Goal: Answer question/provide support

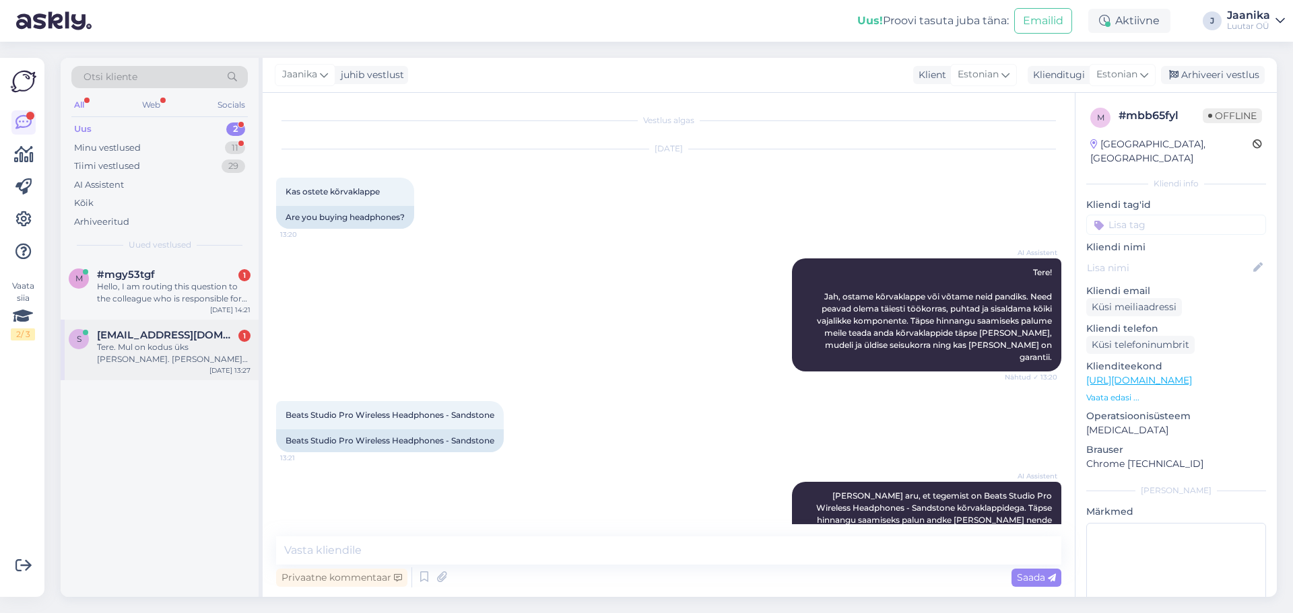
scroll to position [464, 0]
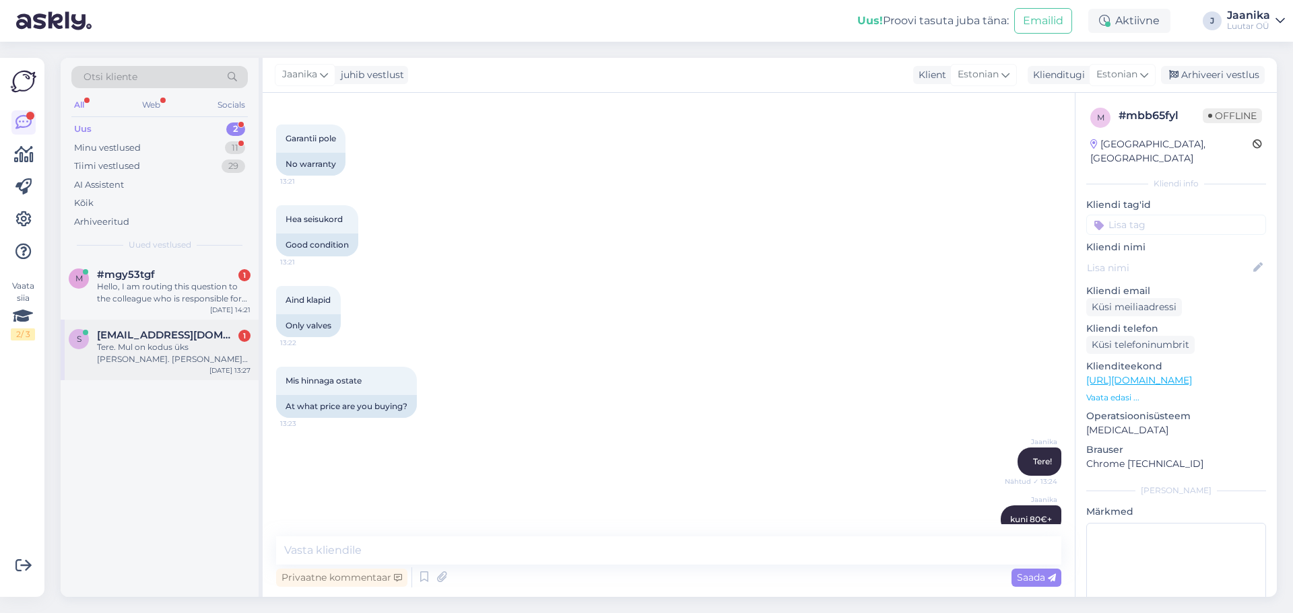
click at [147, 351] on div "Tere. Mul on kodus üks [PERSON_NAME]. [PERSON_NAME] [PERSON_NAME]. [PERSON_NAME…" at bounding box center [174, 353] width 154 height 24
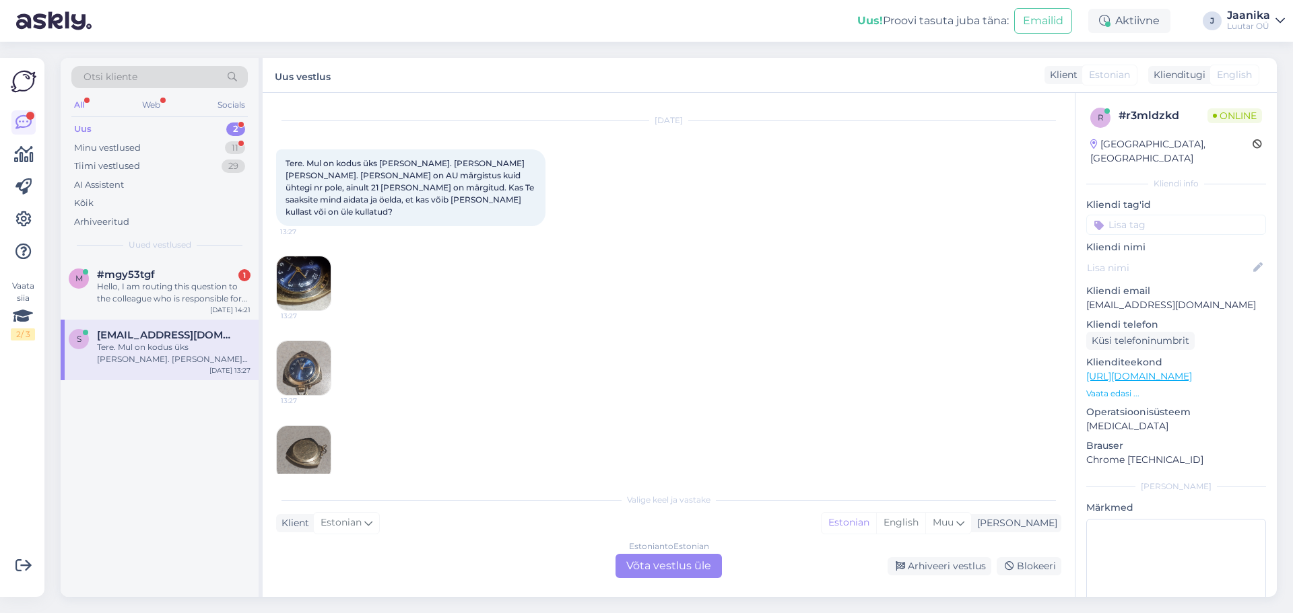
click at [714, 561] on div "Estonian to Estonian Võta vestlus üle" at bounding box center [668, 566] width 106 height 24
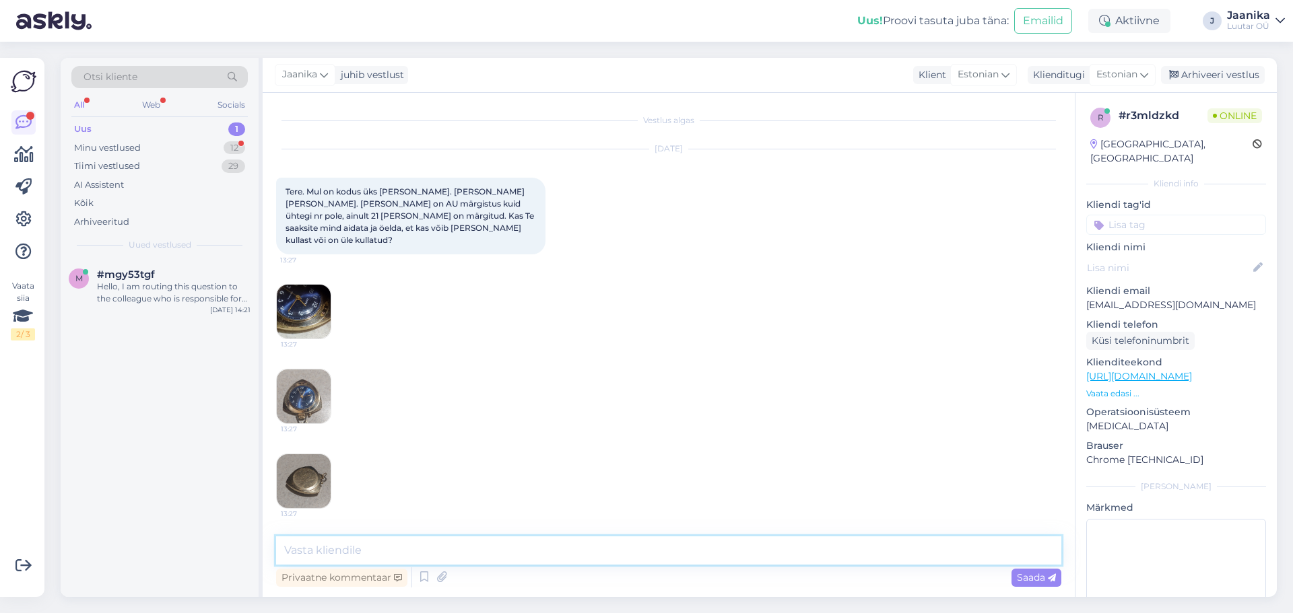
click at [502, 542] on textarea at bounding box center [668, 551] width 785 height 28
type textarea "Tere"
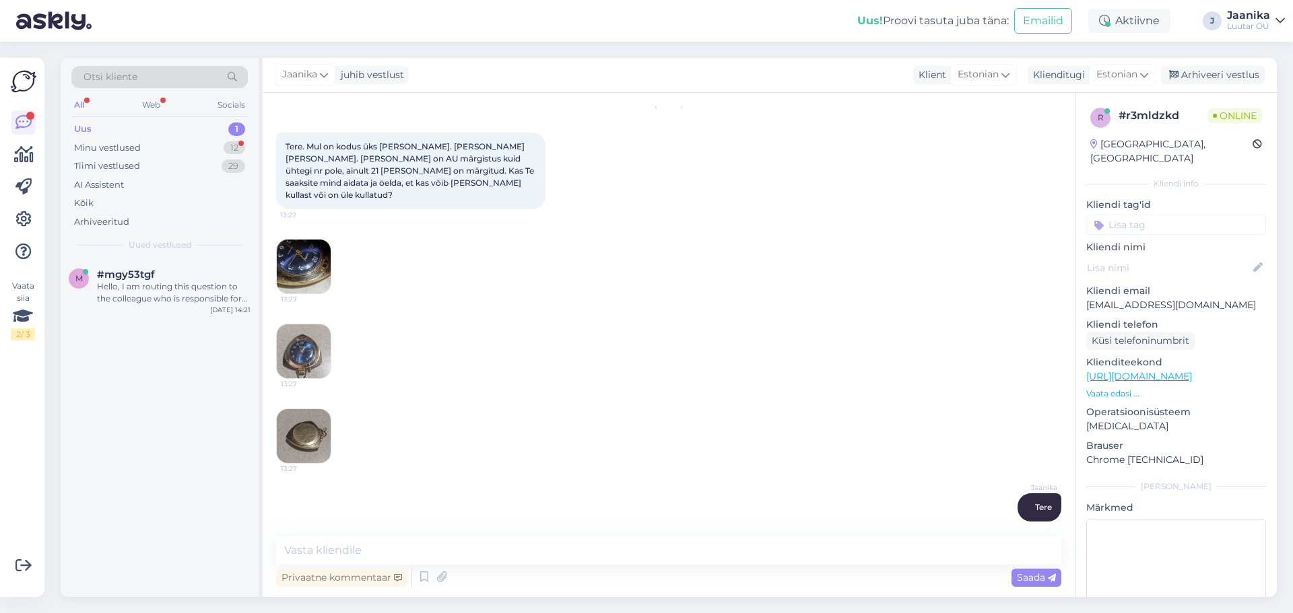
click at [306, 257] on img at bounding box center [304, 267] width 54 height 54
click at [290, 342] on img at bounding box center [304, 352] width 54 height 54
click at [295, 413] on img at bounding box center [304, 436] width 54 height 54
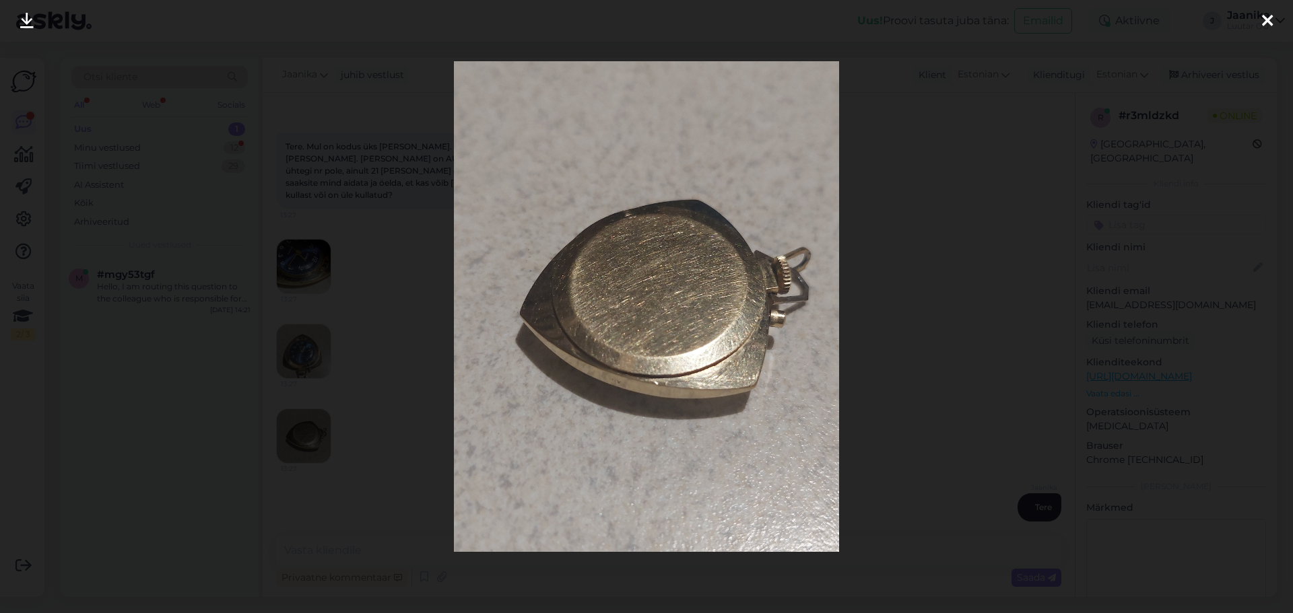
click at [765, 149] on img at bounding box center [646, 306] width 385 height 491
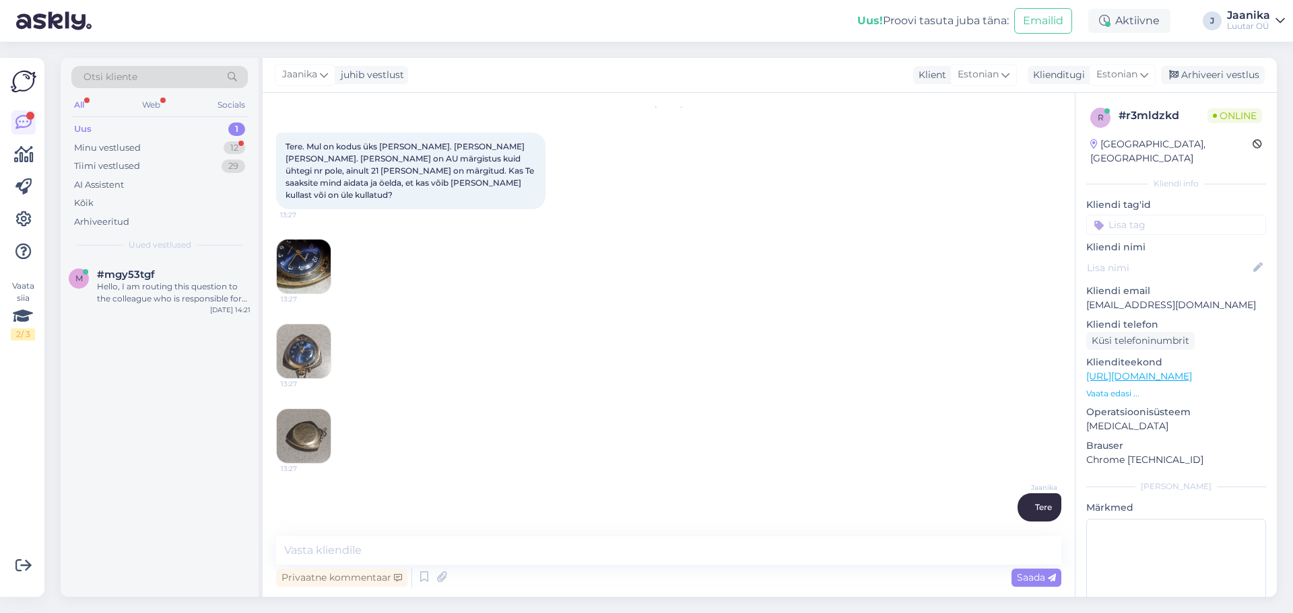
click at [303, 257] on img at bounding box center [304, 267] width 54 height 54
click at [314, 345] on img at bounding box center [304, 352] width 54 height 54
click at [417, 549] on textarea at bounding box center [668, 551] width 785 height 28
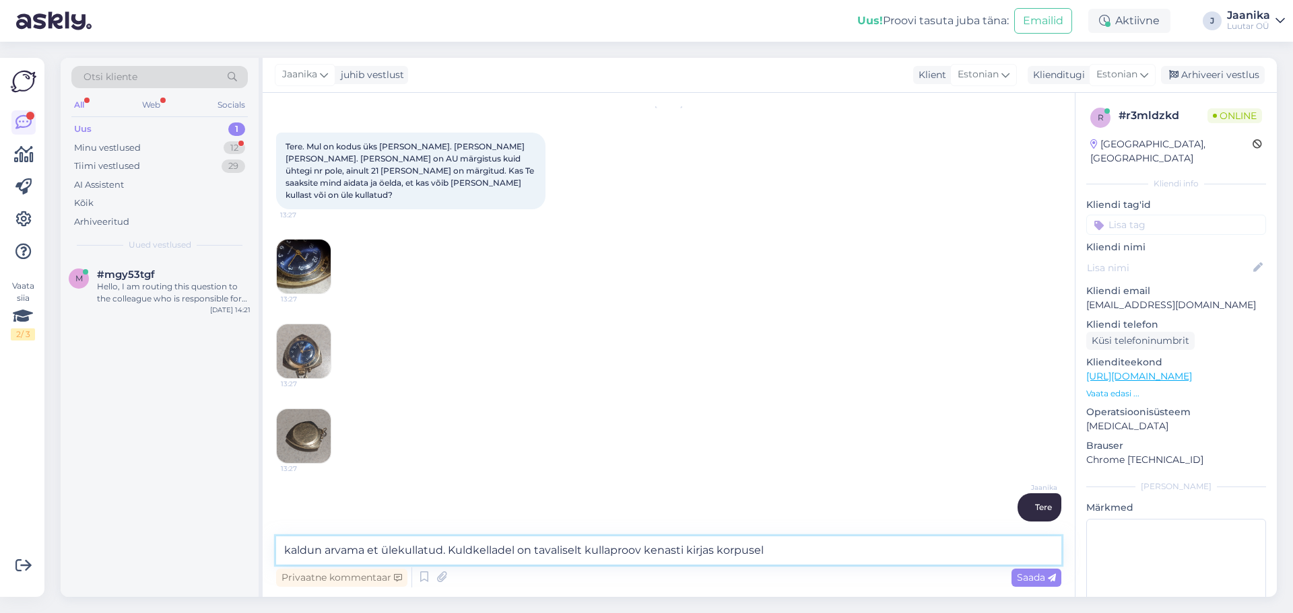
type textarea "kaldun arvama et ülekullatud. Kuldkelladel on tavaliselt kullaproov kenasti kir…"
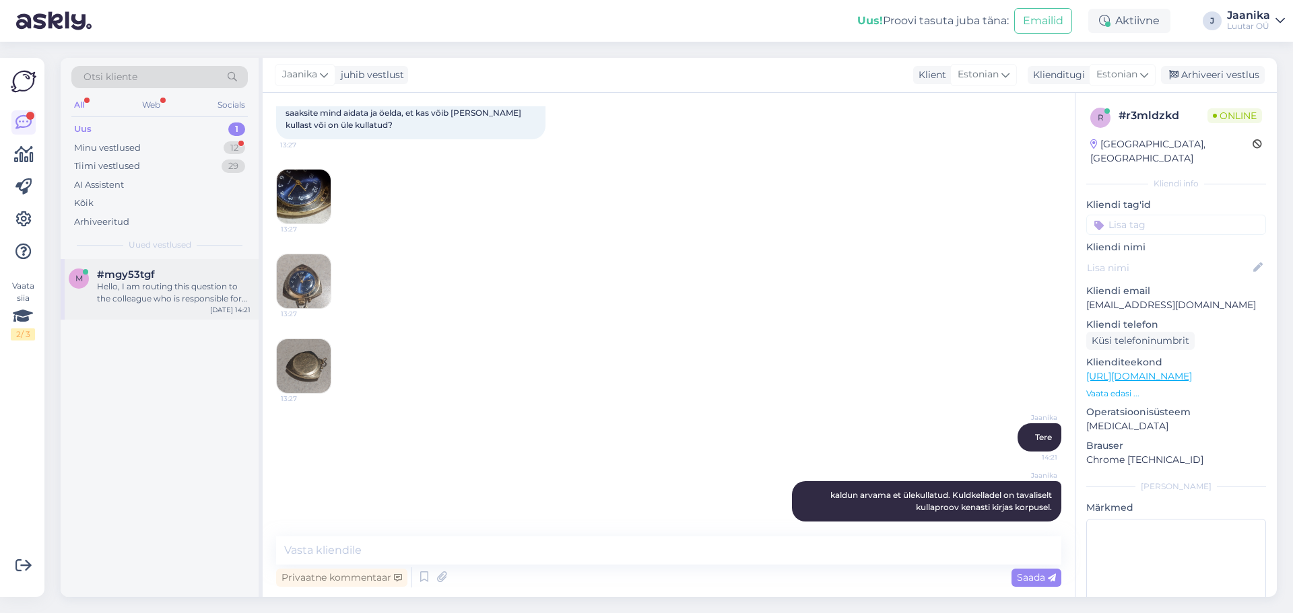
drag, startPoint x: 144, startPoint y: 296, endPoint x: 164, endPoint y: 298, distance: 19.7
click at [144, 296] on div "Hello, I am routing this question to the colleague who is responsible for this …" at bounding box center [174, 293] width 154 height 24
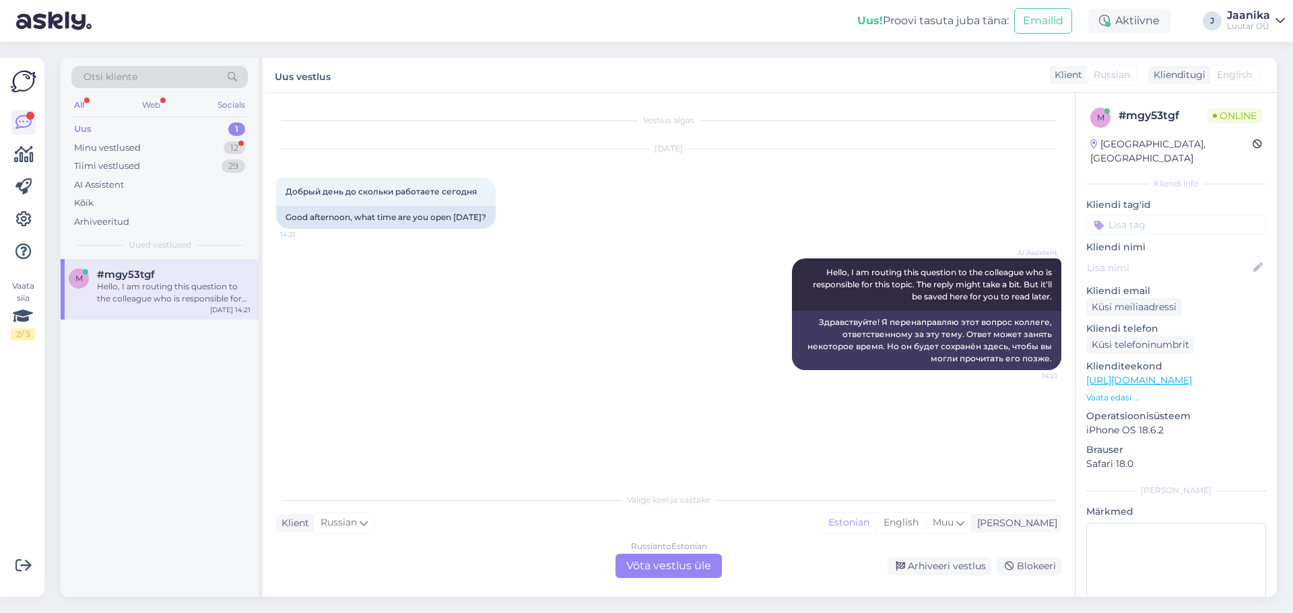
click at [650, 562] on div "Russian to Estonian Võta vestlus üle" at bounding box center [668, 566] width 106 height 24
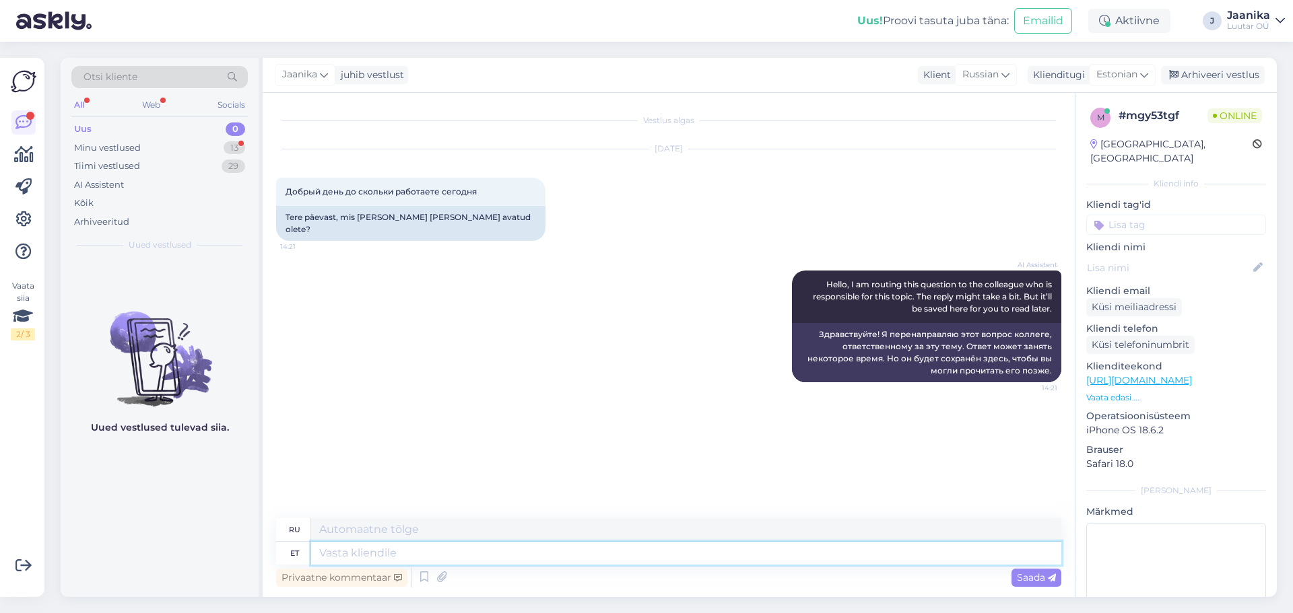
click at [506, 558] on textarea at bounding box center [686, 553] width 750 height 23
type textarea "Tere"
type textarea "Привет"
type textarea "T"
type textarea "tere"
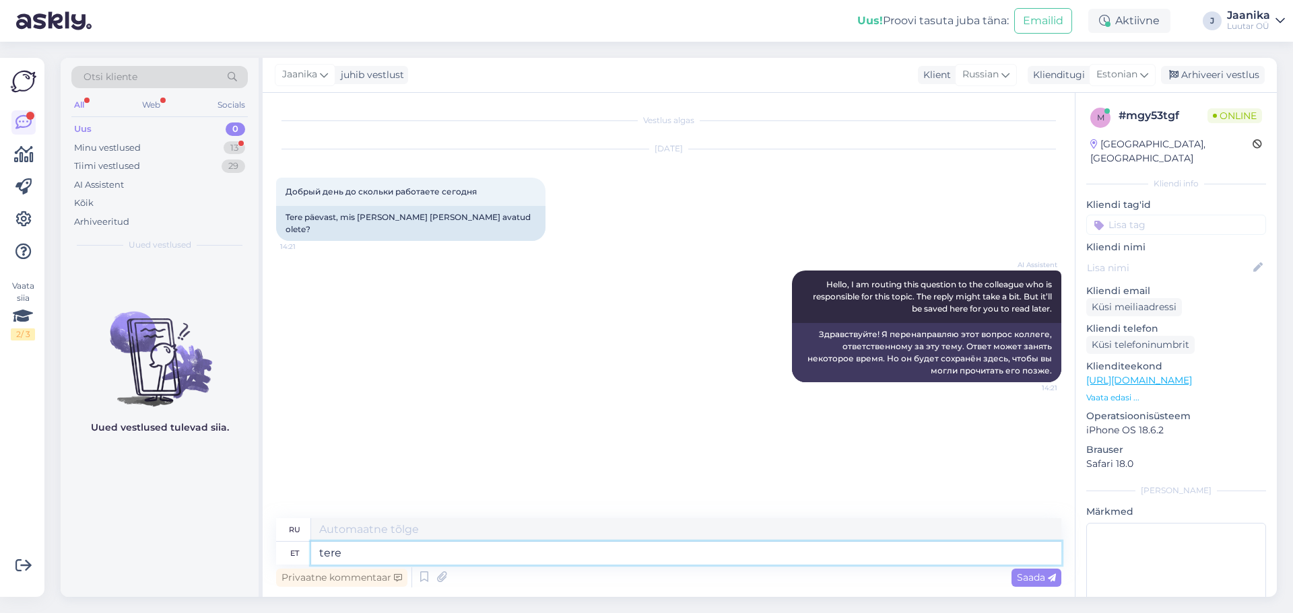
type textarea "привет"
type textarea "tere päevst"
type textarea "добрый день"
type textarea "tere päevast"
type textarea "millise es"
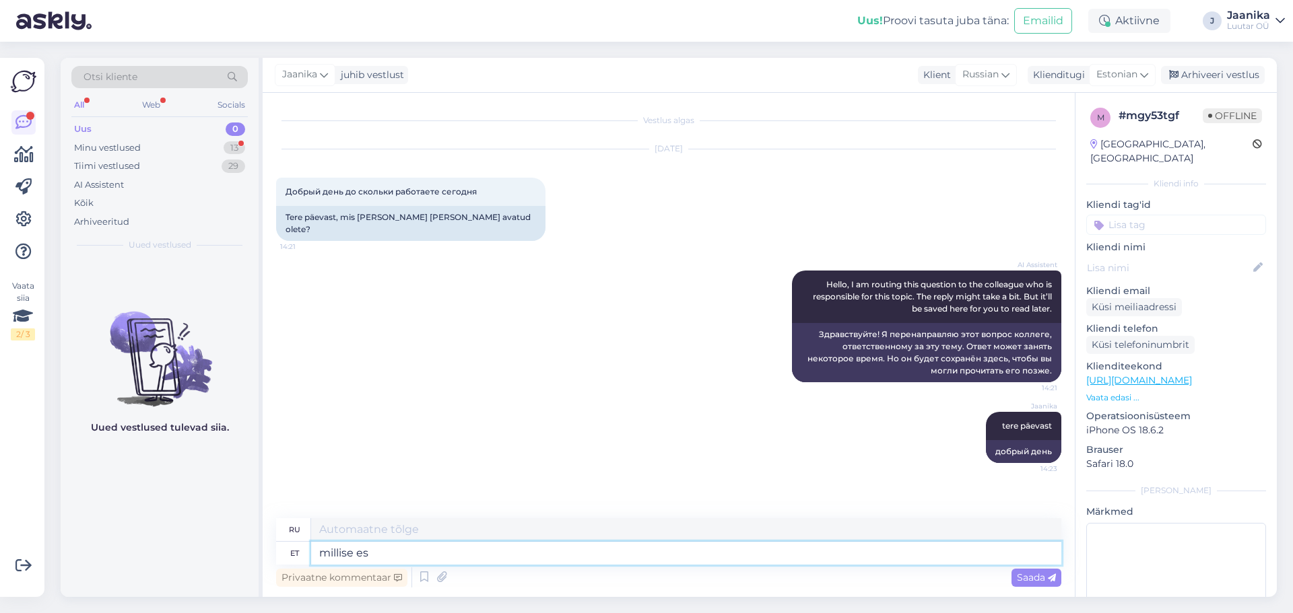
type textarea "который из"
type textarea "millise esinduse k"
type textarea "какое представление"
type textarea "millise esinduse kohta so"
type textarea "о каком представительстве"
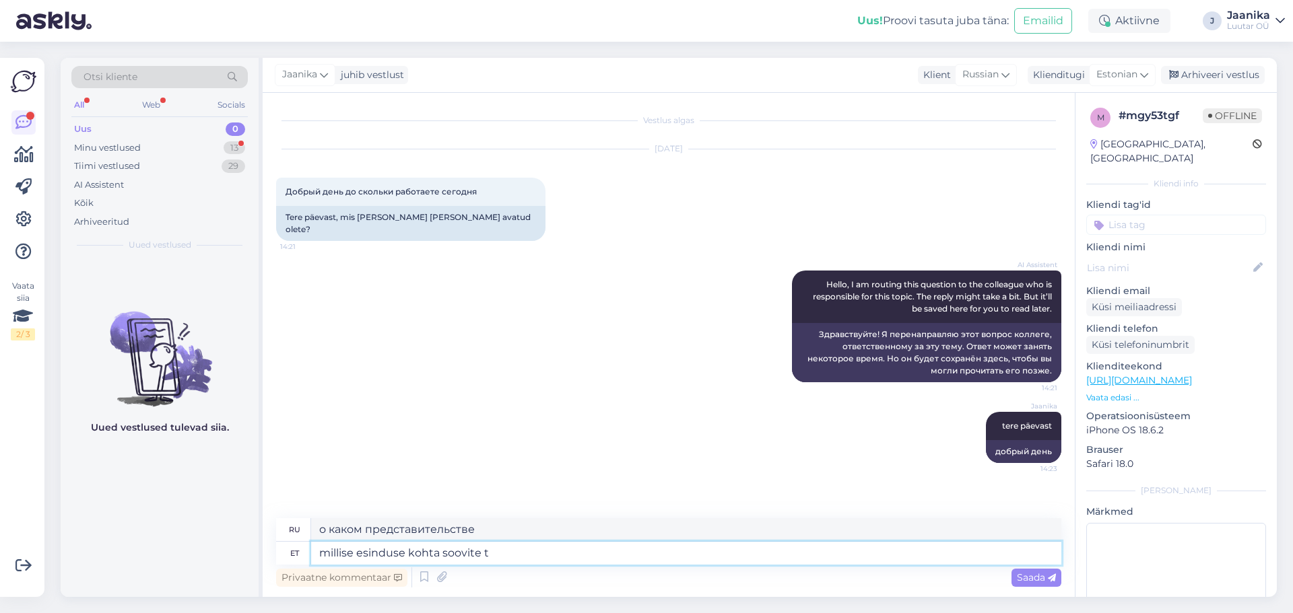
type textarea "millise esinduse kohta soovite te"
type textarea "В какое агентство вы хотели бы обратиться?"
type textarea "millise esinduse kohta soovite teada?"
type textarea "О каком агентстве вы хотели бы узнать?"
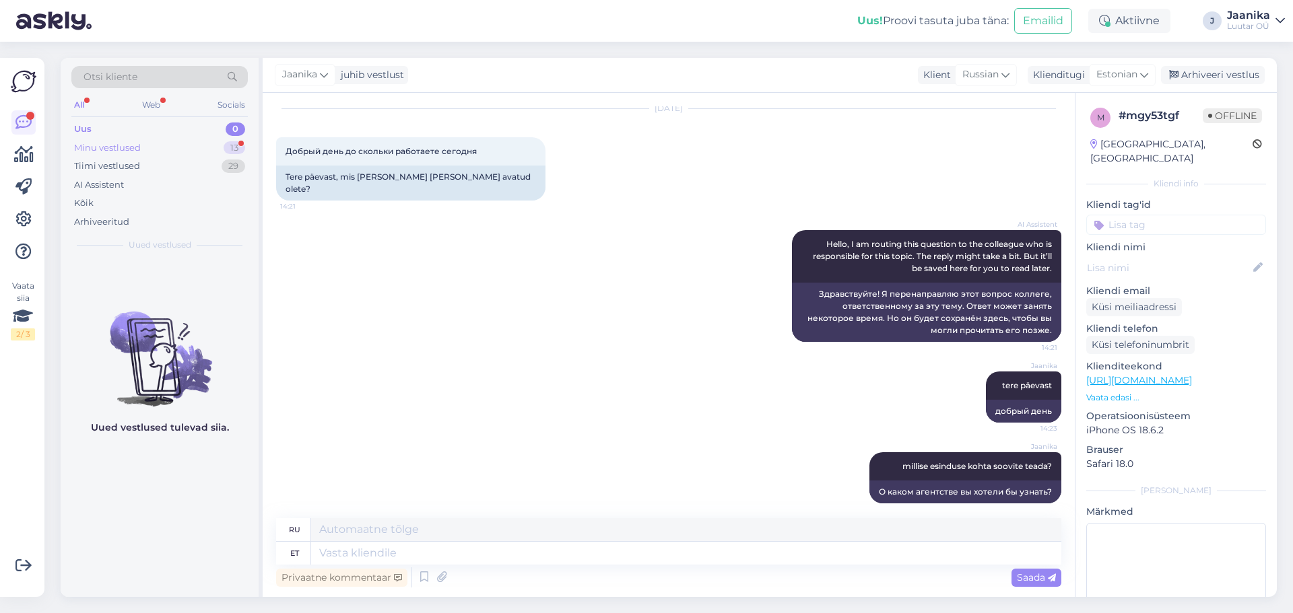
click at [139, 147] on div "Minu vestlused" at bounding box center [107, 147] width 67 height 13
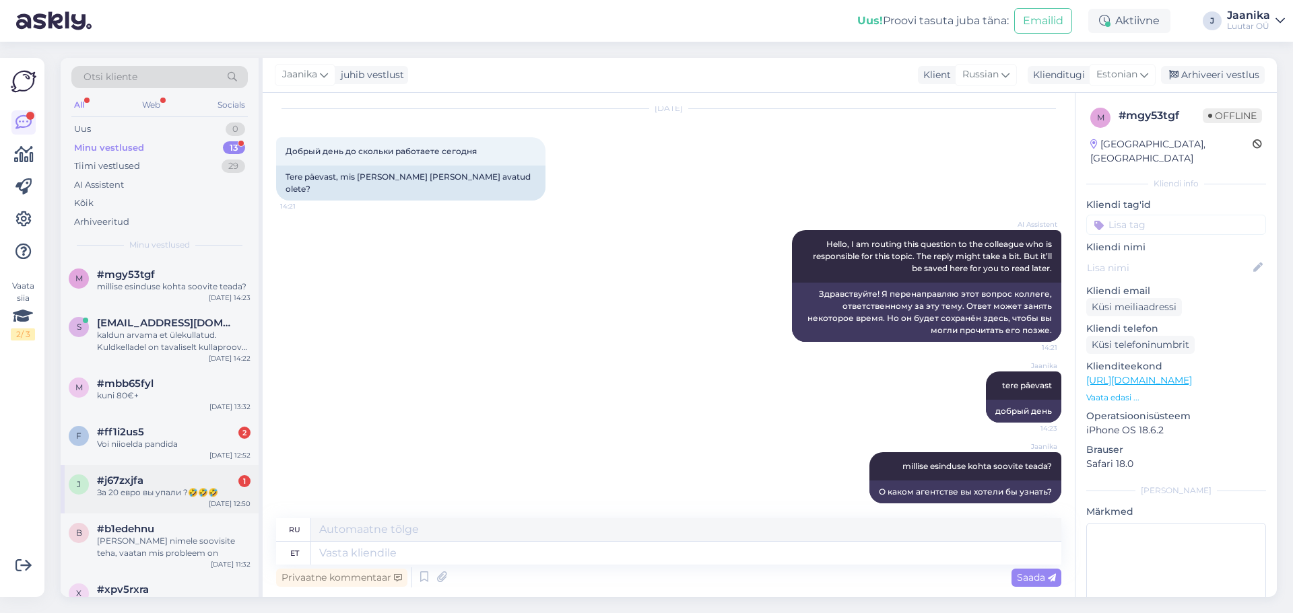
click at [139, 498] on div "За 20 евро вы упали ?🤣🤣🤣" at bounding box center [174, 493] width 154 height 12
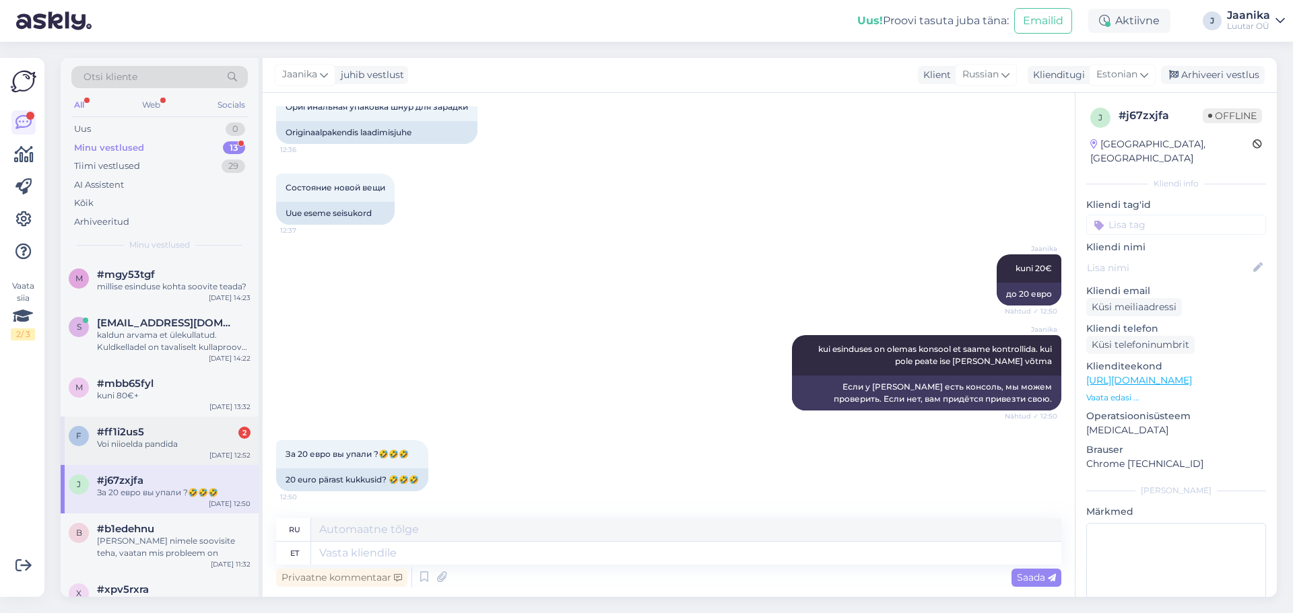
click at [136, 440] on div "Voi niioelda pandida" at bounding box center [174, 444] width 154 height 12
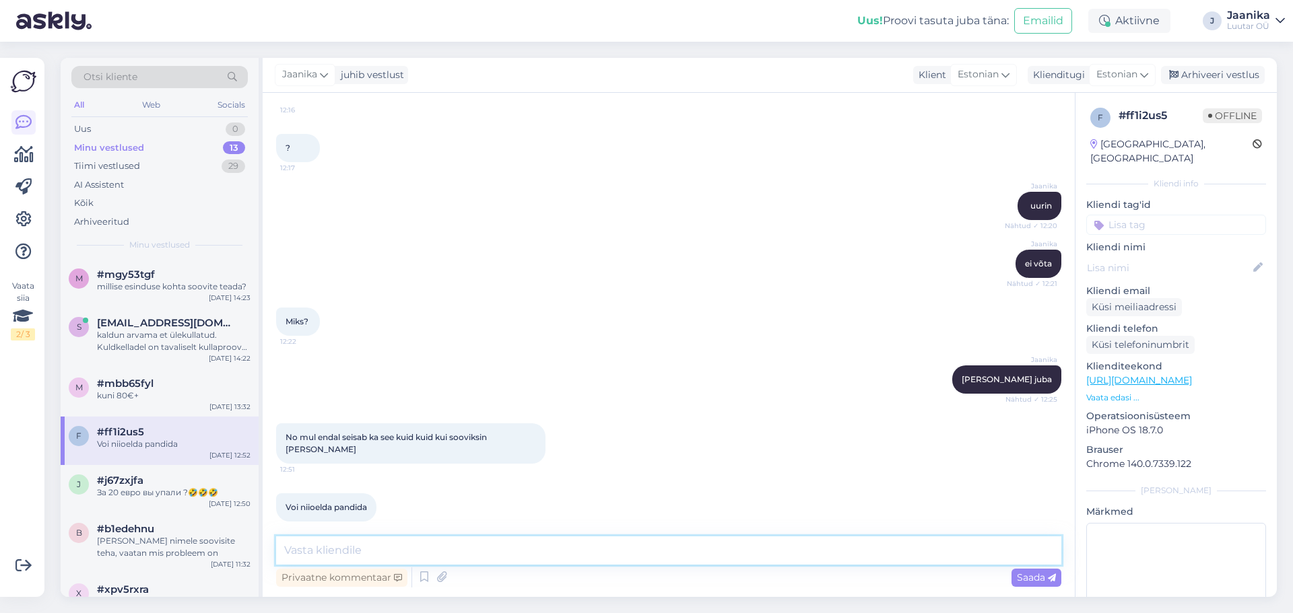
click at [358, 543] on textarea at bounding box center [668, 551] width 785 height 28
type textarea "me [PERSON_NAME] [PERSON_NAME] vastu"
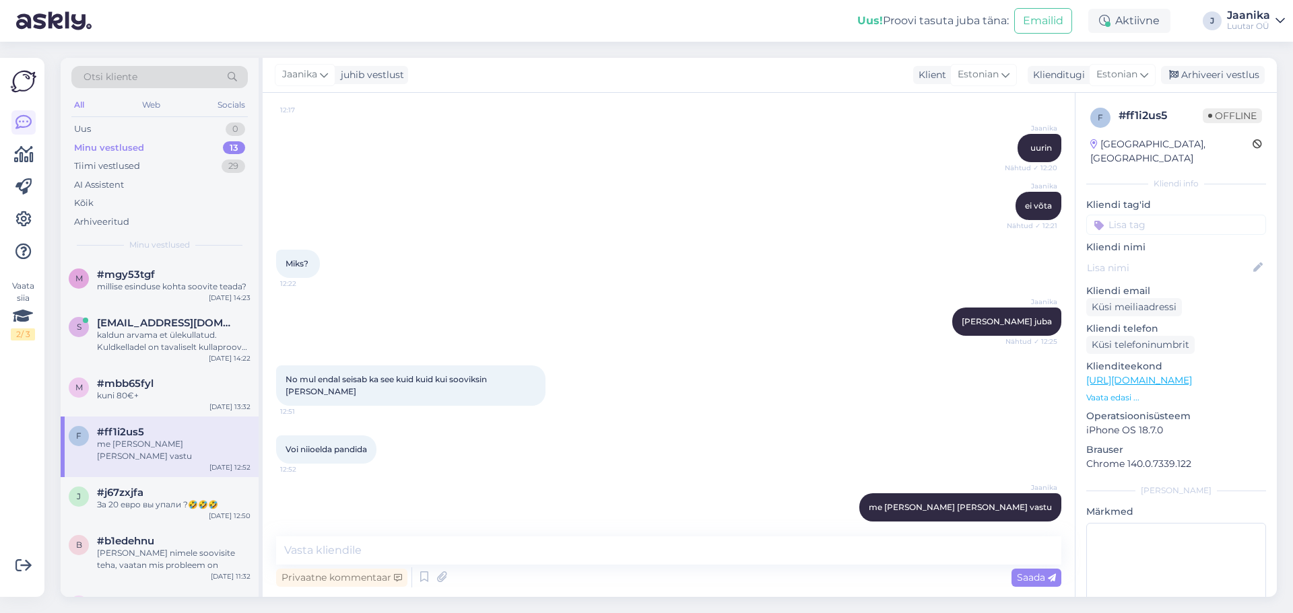
click at [116, 148] on div "Minu vestlused" at bounding box center [109, 147] width 70 height 13
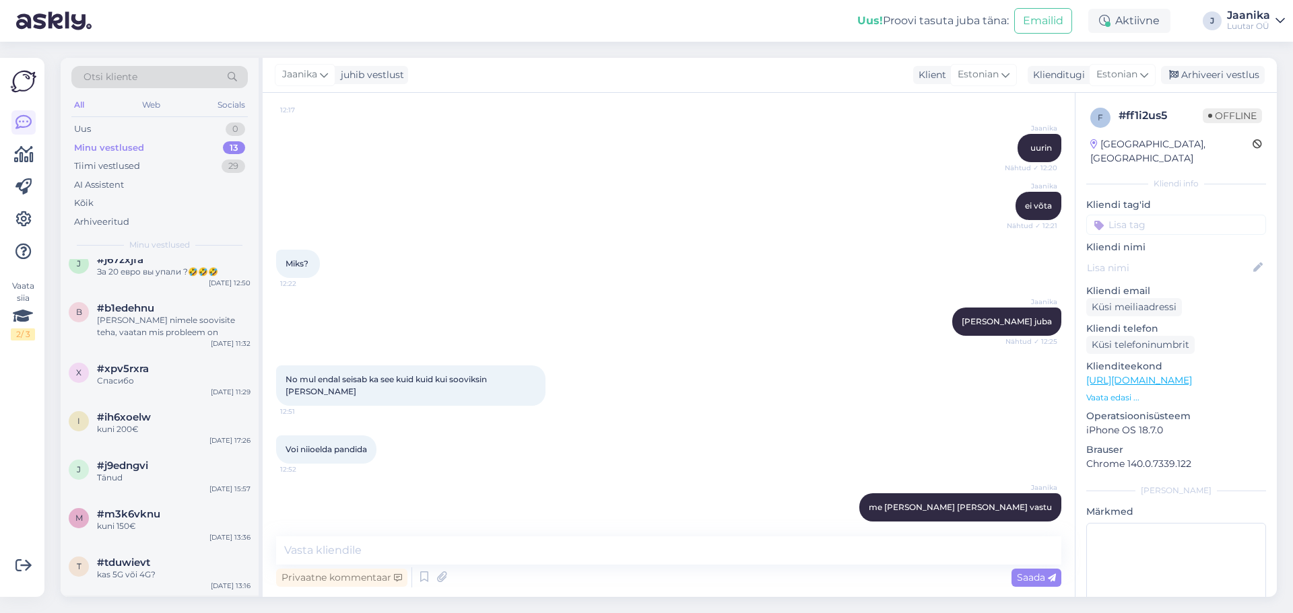
scroll to position [316, 0]
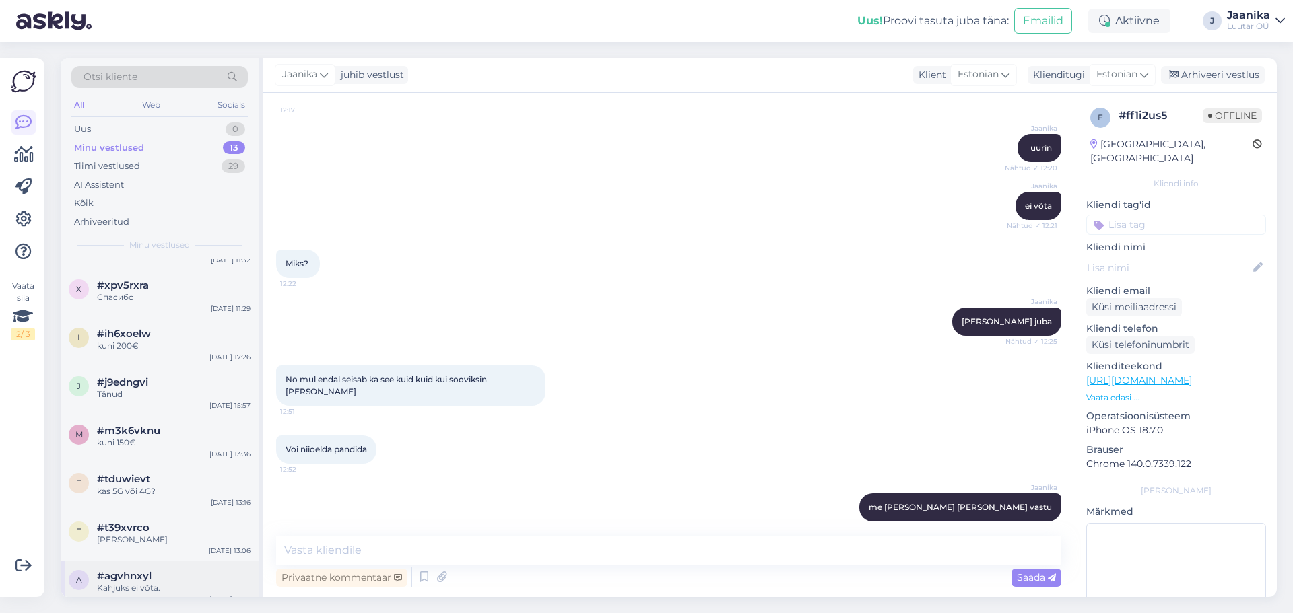
click at [137, 570] on span "#agvhnxyl" at bounding box center [124, 576] width 55 height 12
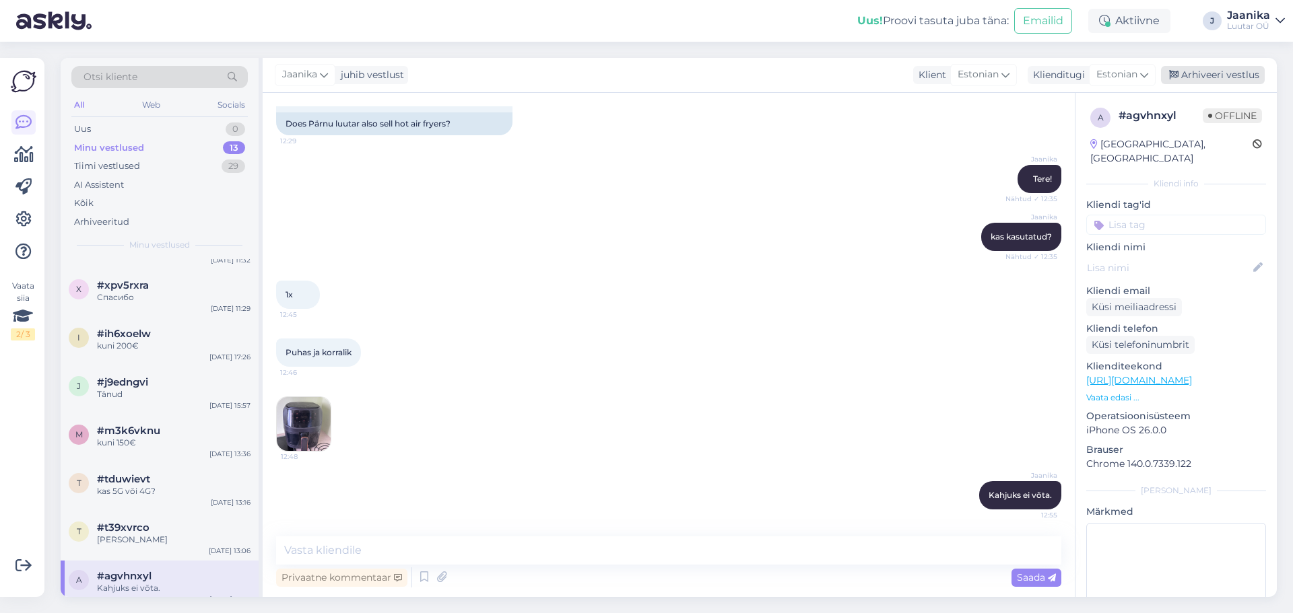
click at [1187, 72] on div "Arhiveeri vestlus" at bounding box center [1213, 75] width 104 height 18
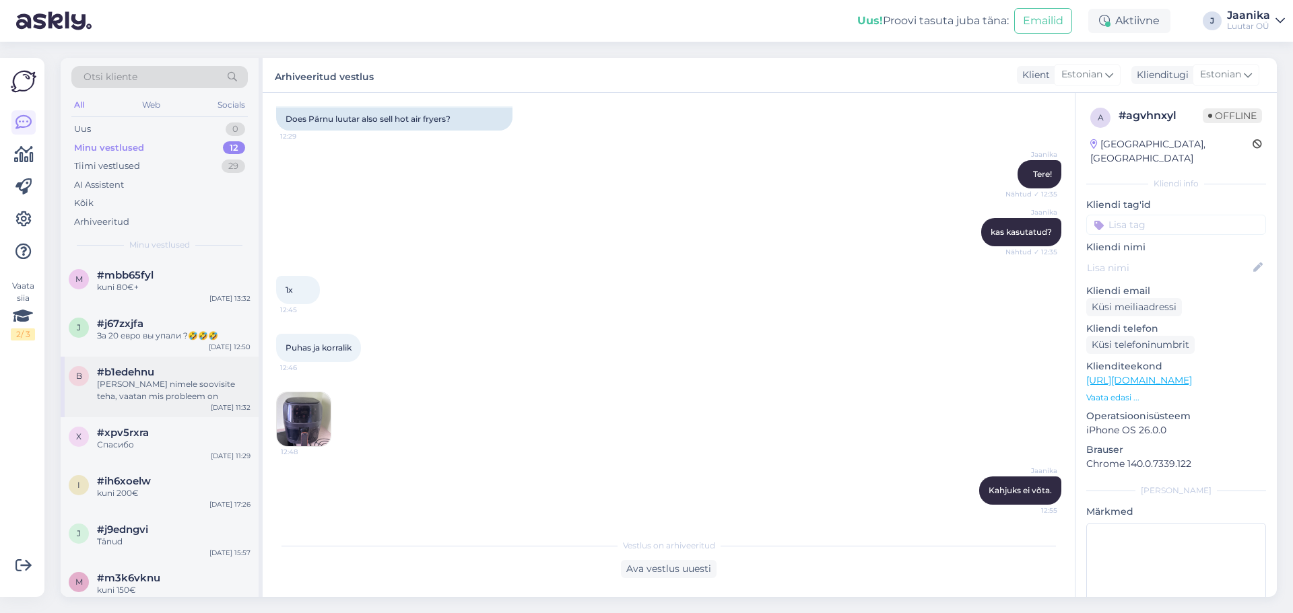
scroll to position [268, 0]
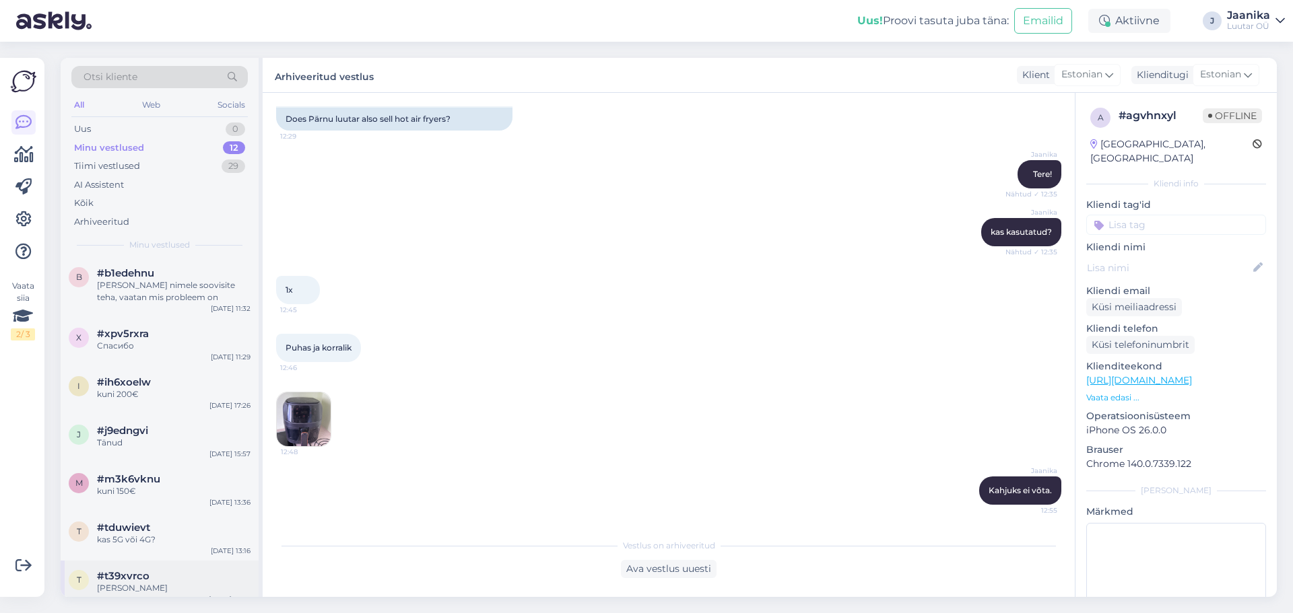
click at [142, 570] on span "#t39xvrco" at bounding box center [123, 576] width 53 height 12
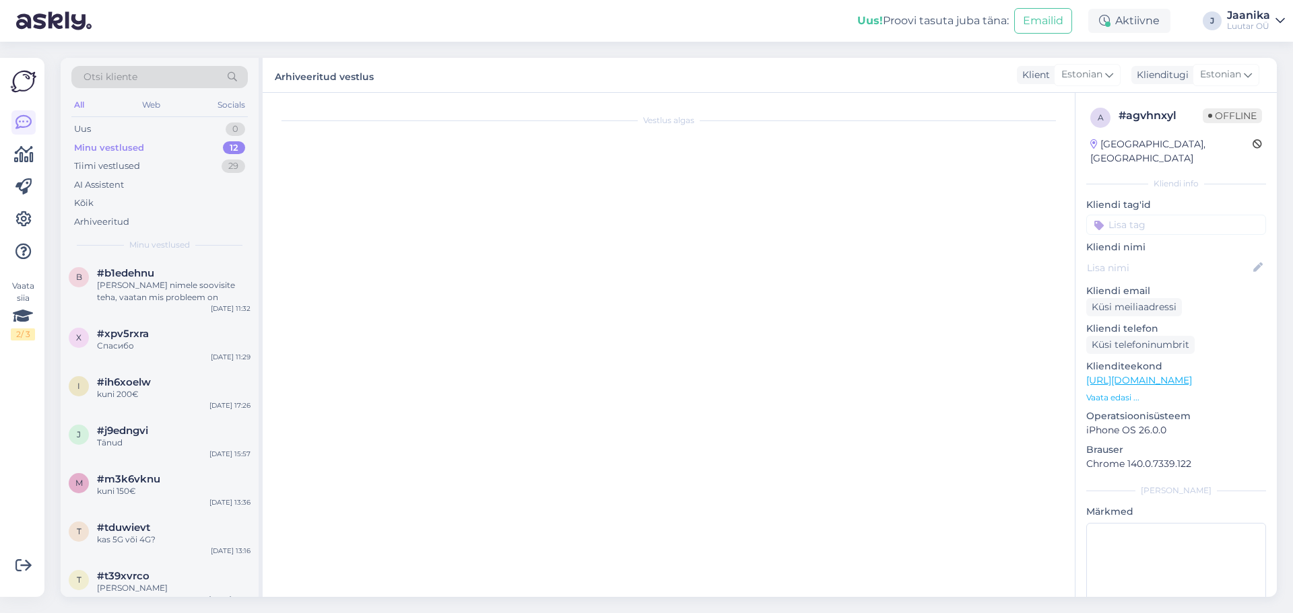
scroll to position [1363, 0]
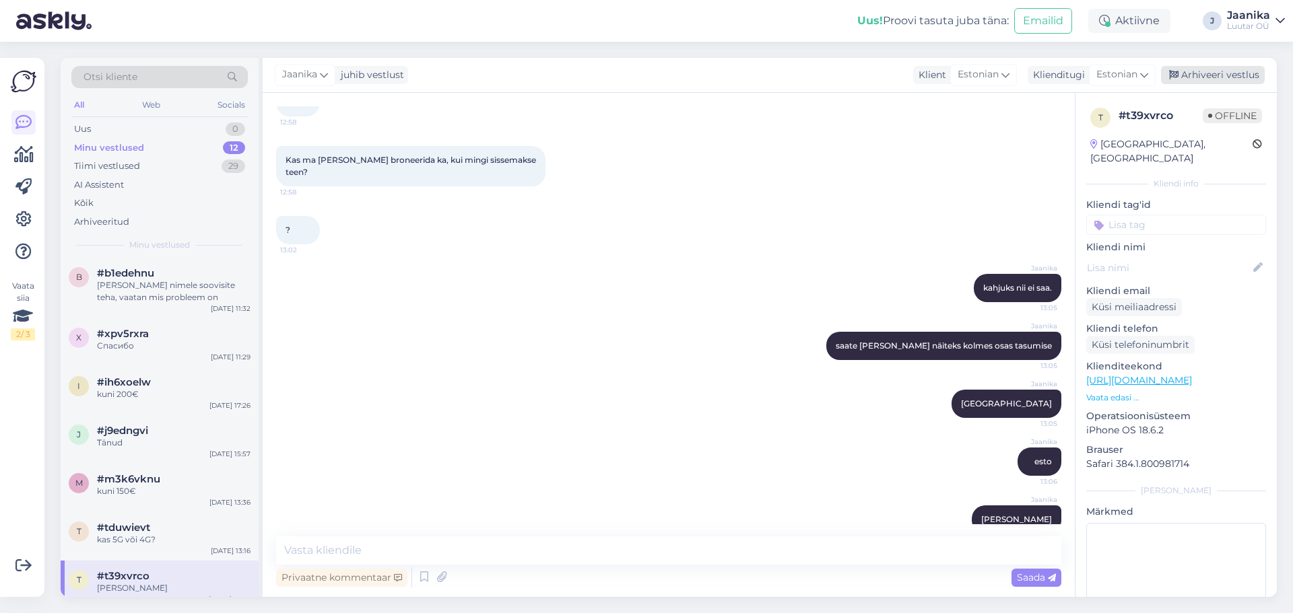
click at [1212, 71] on div "Arhiveeri vestlus" at bounding box center [1213, 75] width 104 height 18
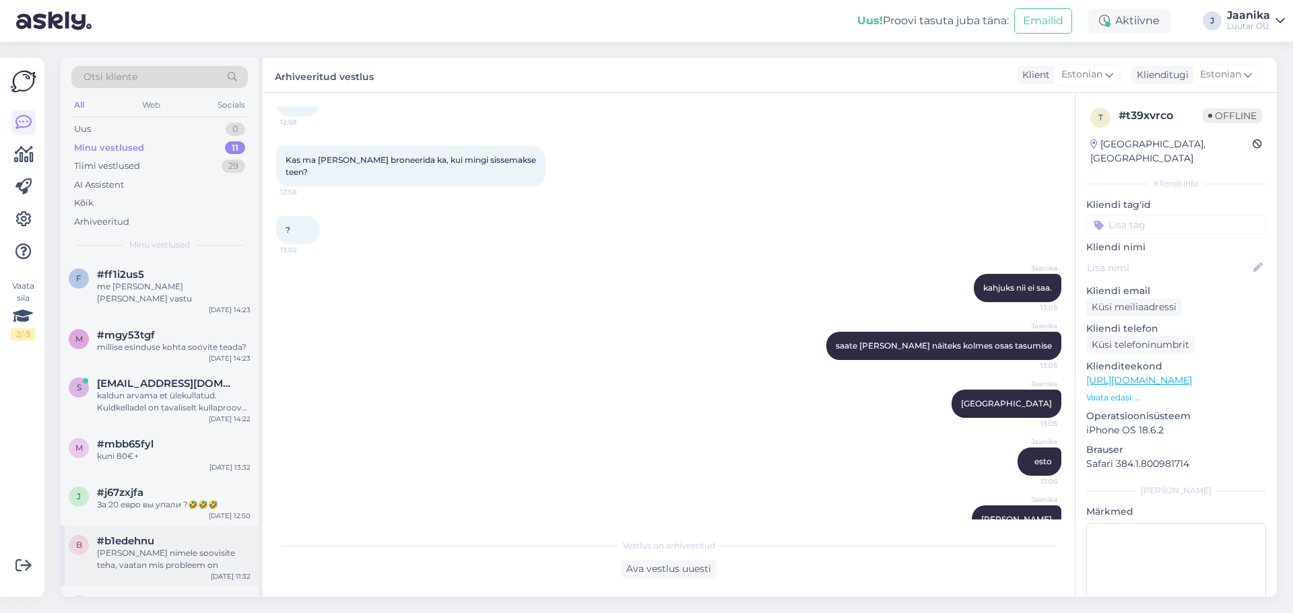
scroll to position [220, 0]
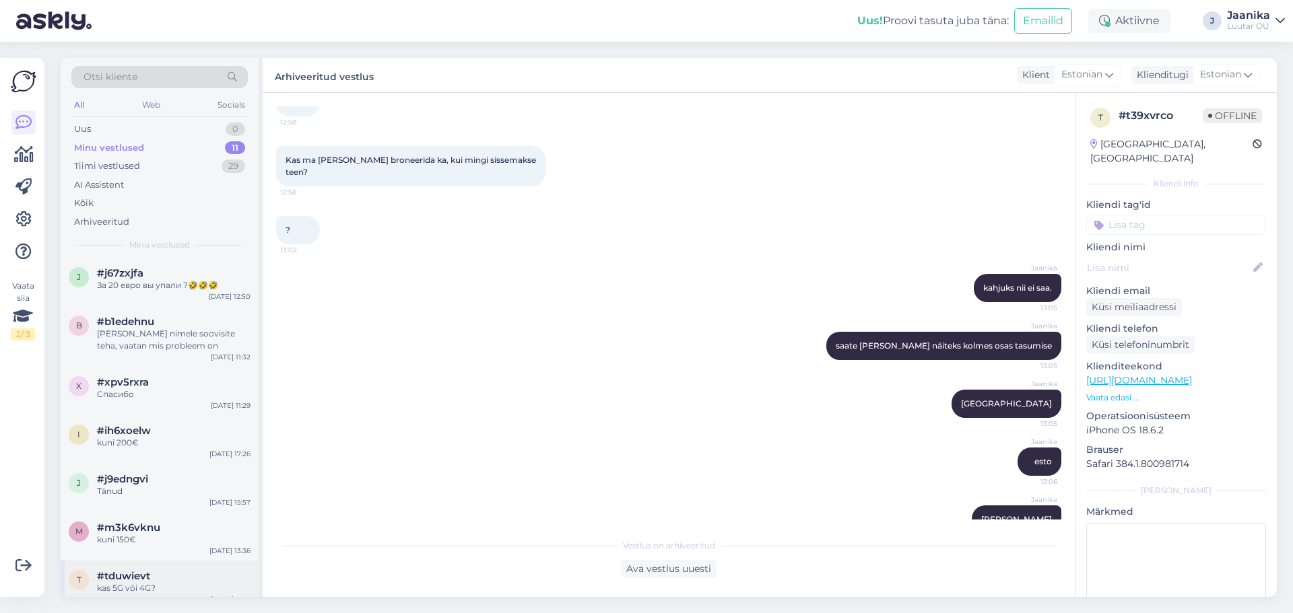
click at [126, 582] on div "t #tduwievt kas 5G või 4G? [DATE] 13:16" at bounding box center [160, 585] width 198 height 48
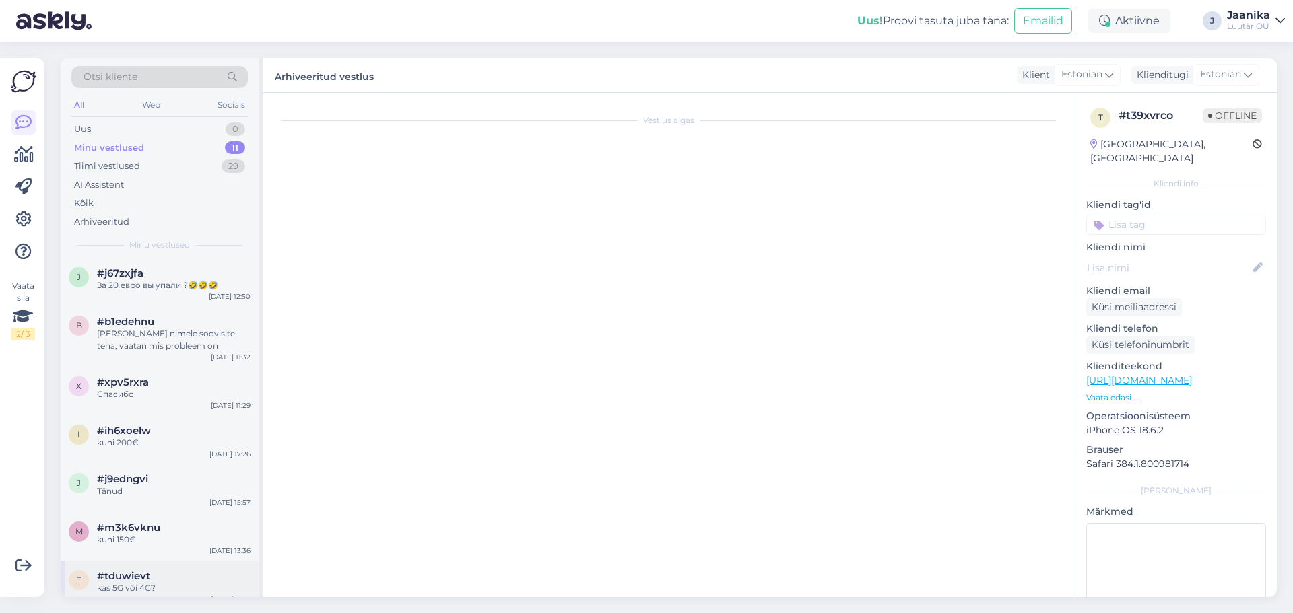
scroll to position [1223, 0]
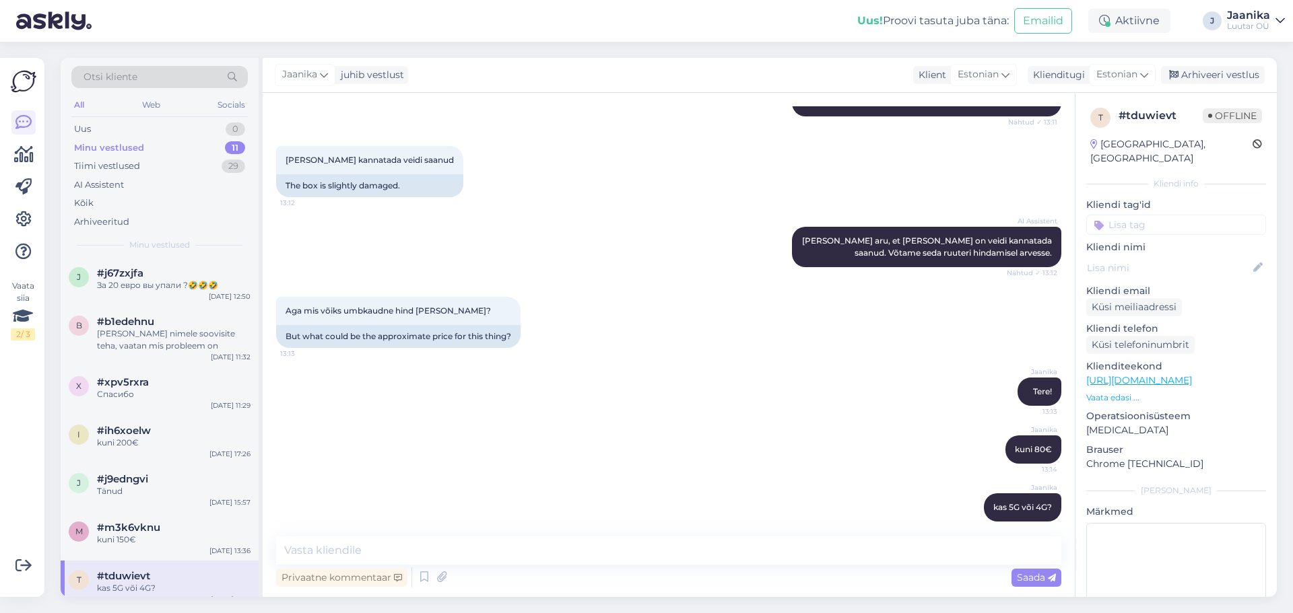
click at [1192, 65] on div "Jaanika juhib vestlust Klient [DEMOGRAPHIC_DATA] Klienditugi [DEMOGRAPHIC_DATA]…" at bounding box center [770, 75] width 1014 height 35
click at [1186, 73] on div "Arhiveeri vestlus" at bounding box center [1213, 75] width 104 height 18
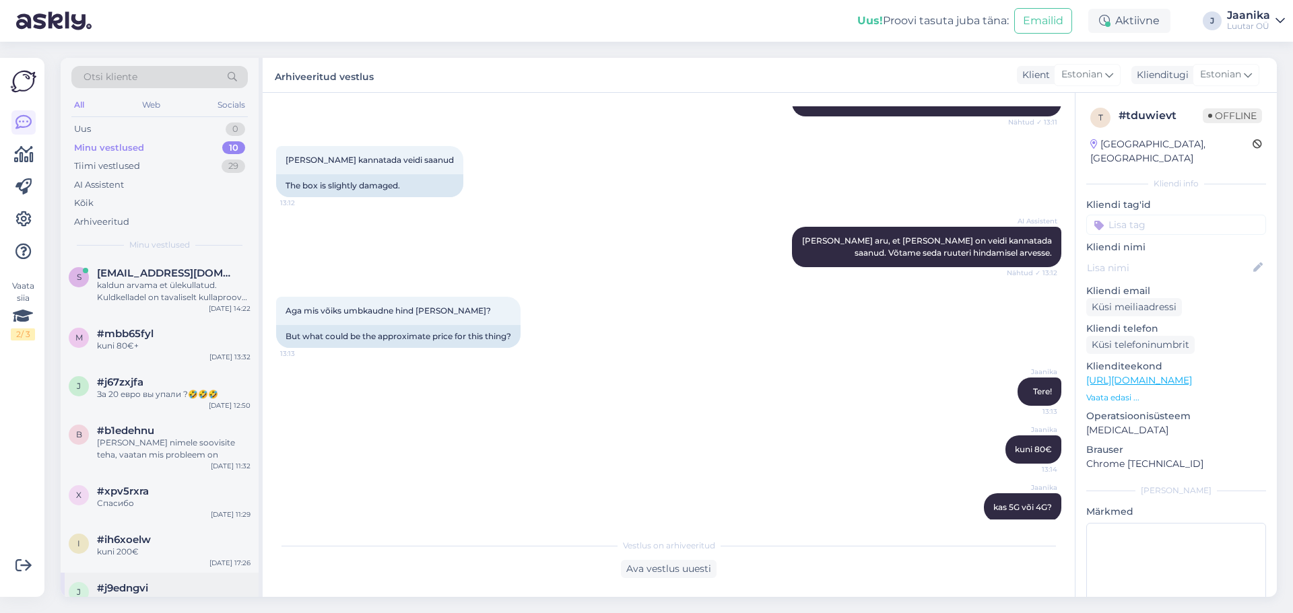
scroll to position [171, 0]
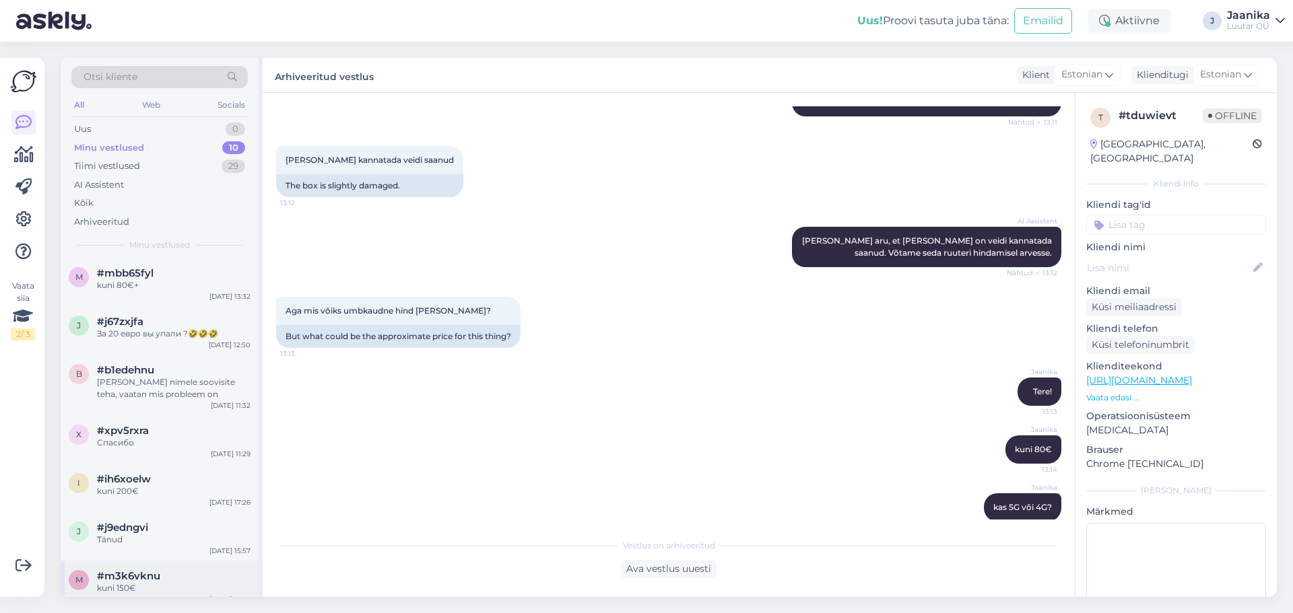
click at [136, 570] on span "#m3k6vknu" at bounding box center [128, 576] width 63 height 12
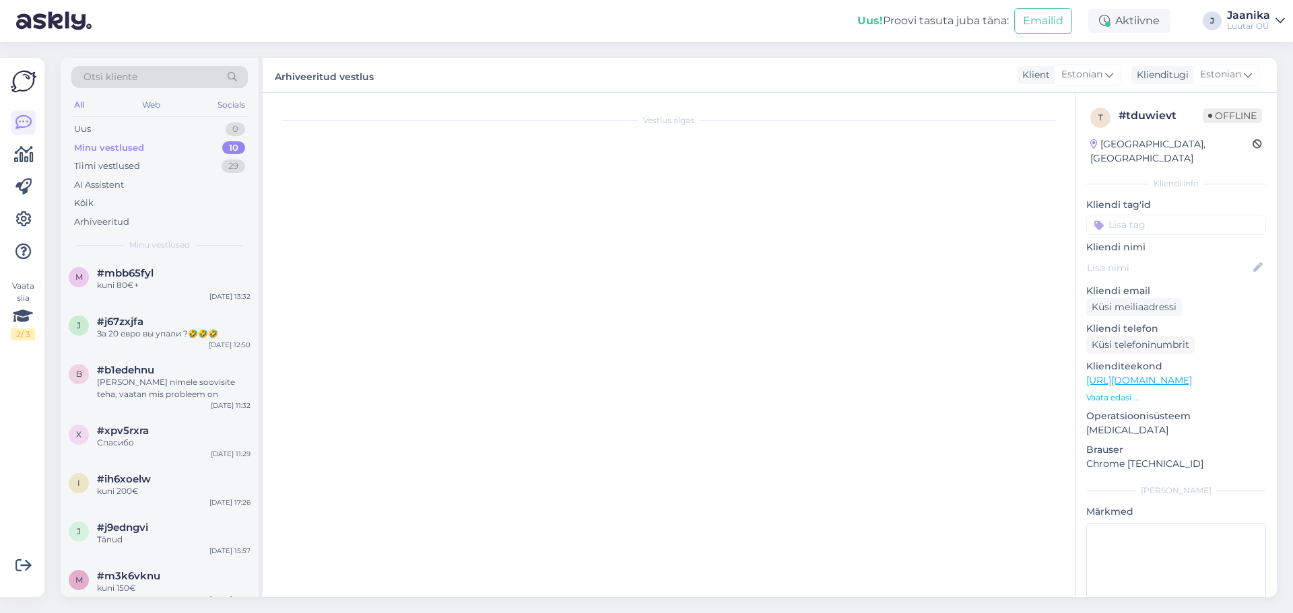
scroll to position [188, 0]
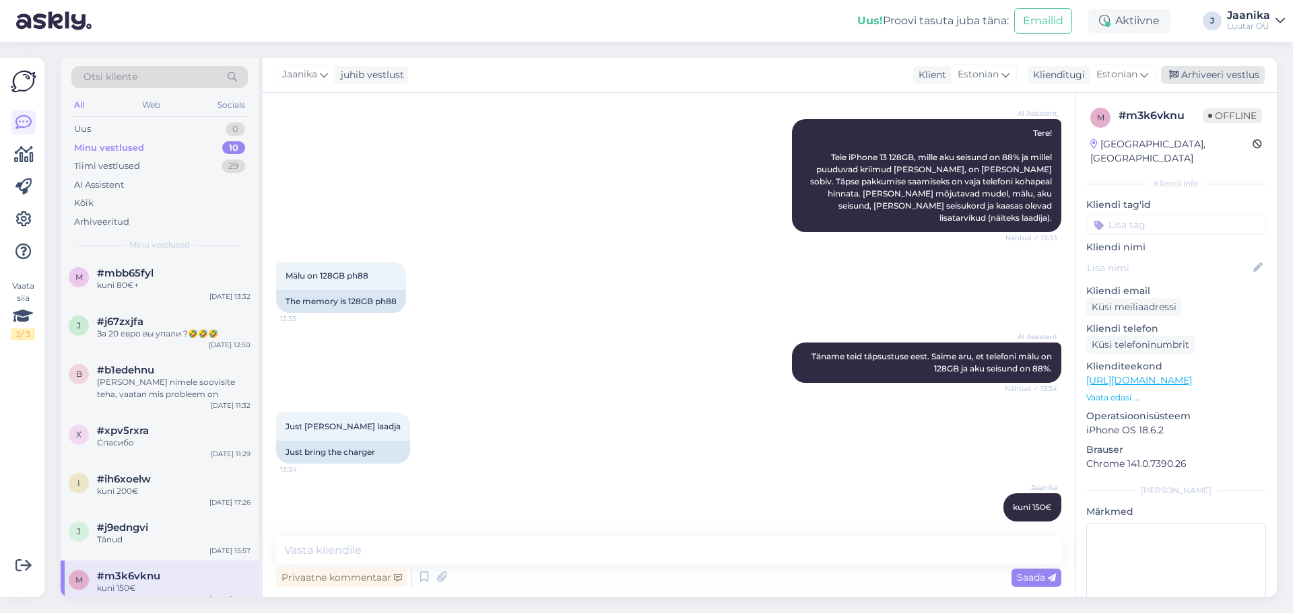
click at [1214, 77] on div "Arhiveeri vestlus" at bounding box center [1213, 75] width 104 height 18
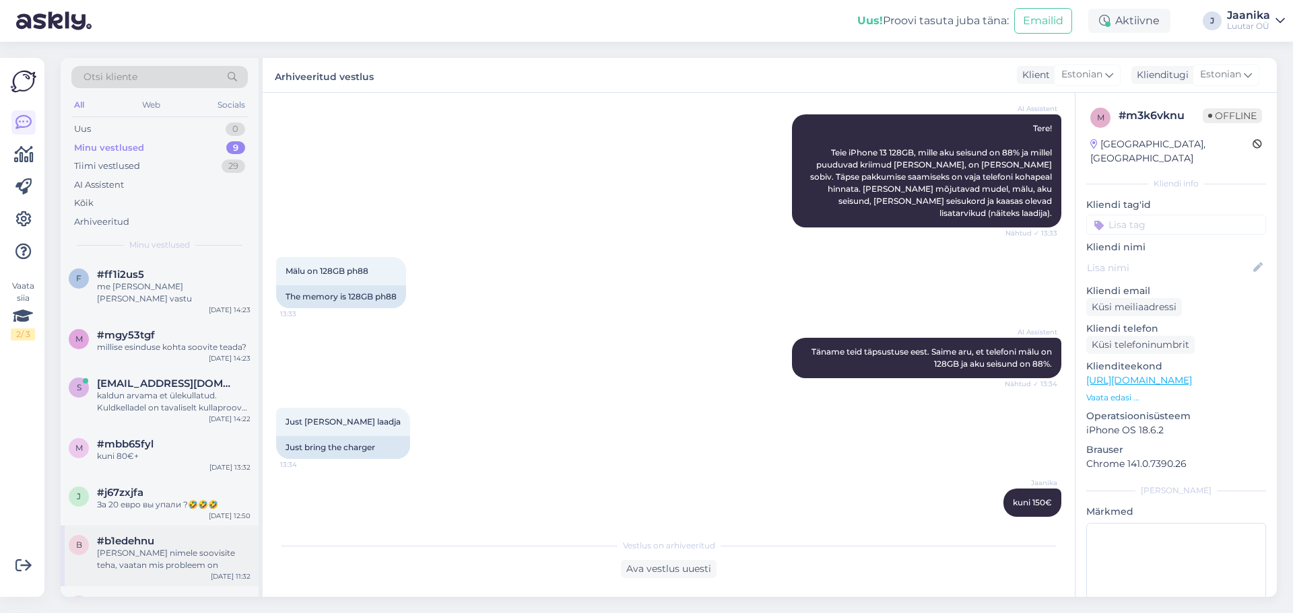
scroll to position [123, 0]
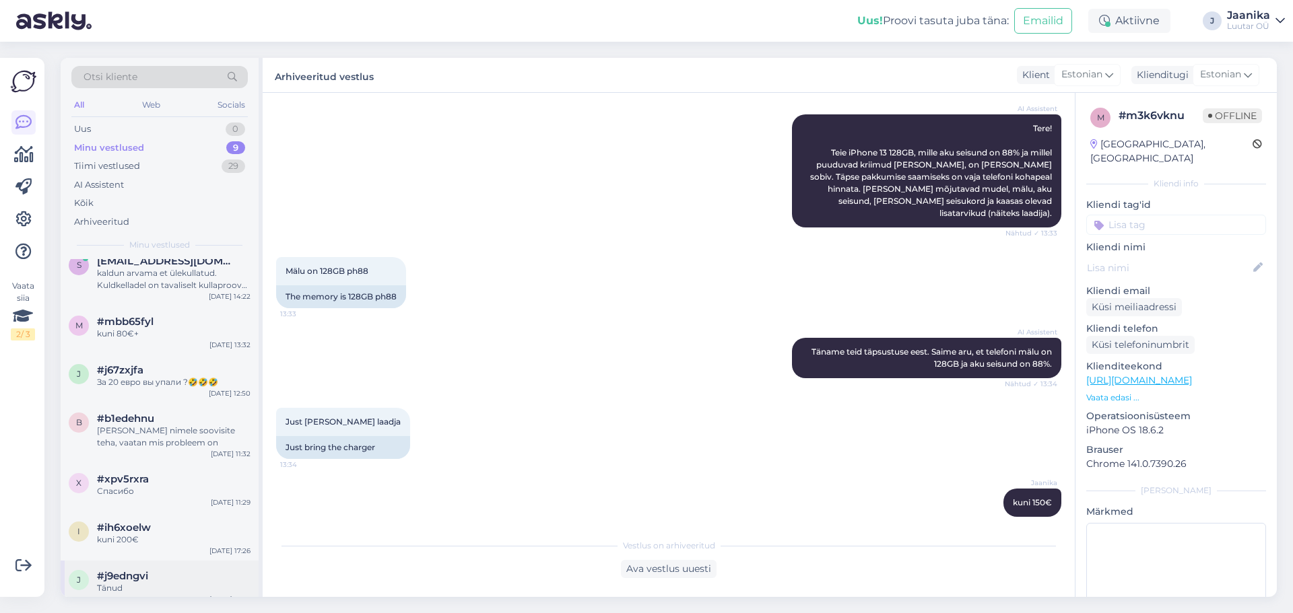
click at [127, 570] on span "#j9edngvi" at bounding box center [122, 576] width 51 height 12
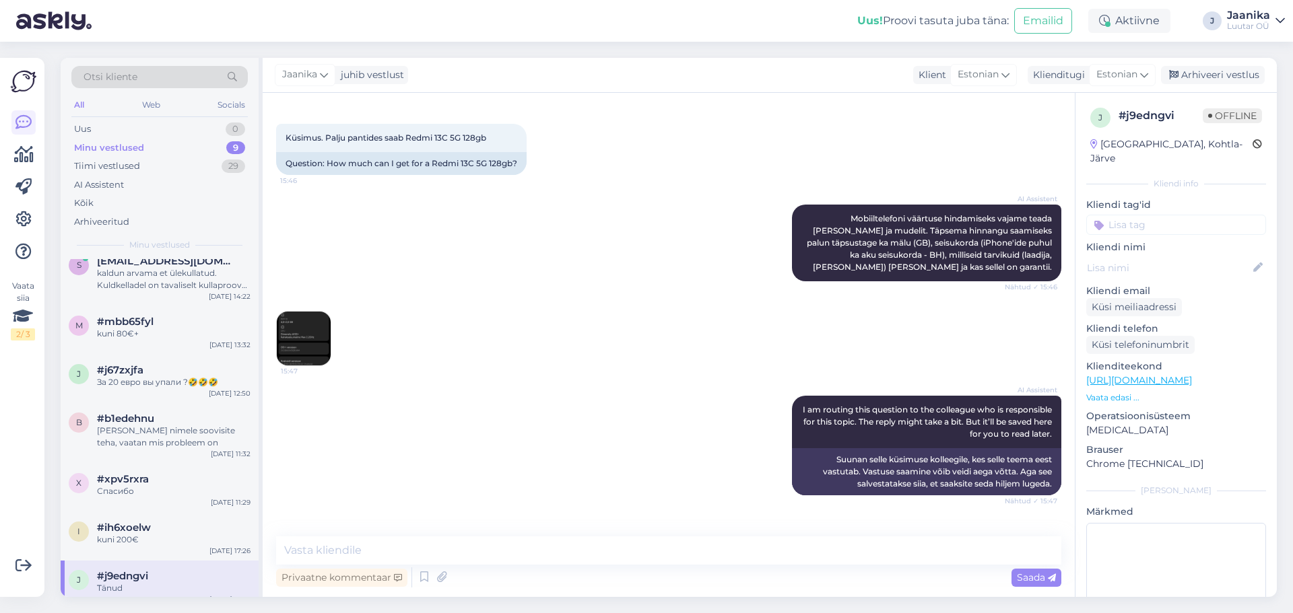
scroll to position [514, 0]
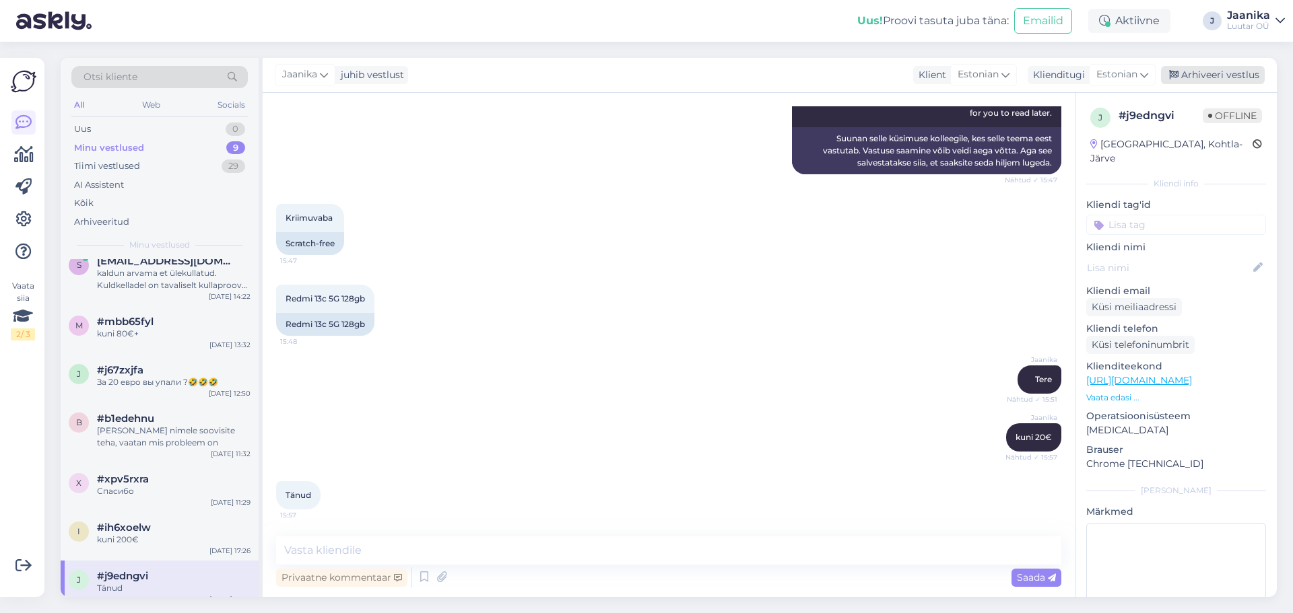
drag, startPoint x: 1204, startPoint y: 71, endPoint x: 1163, endPoint y: 94, distance: 47.0
click at [1204, 71] on div "Arhiveeri vestlus" at bounding box center [1213, 75] width 104 height 18
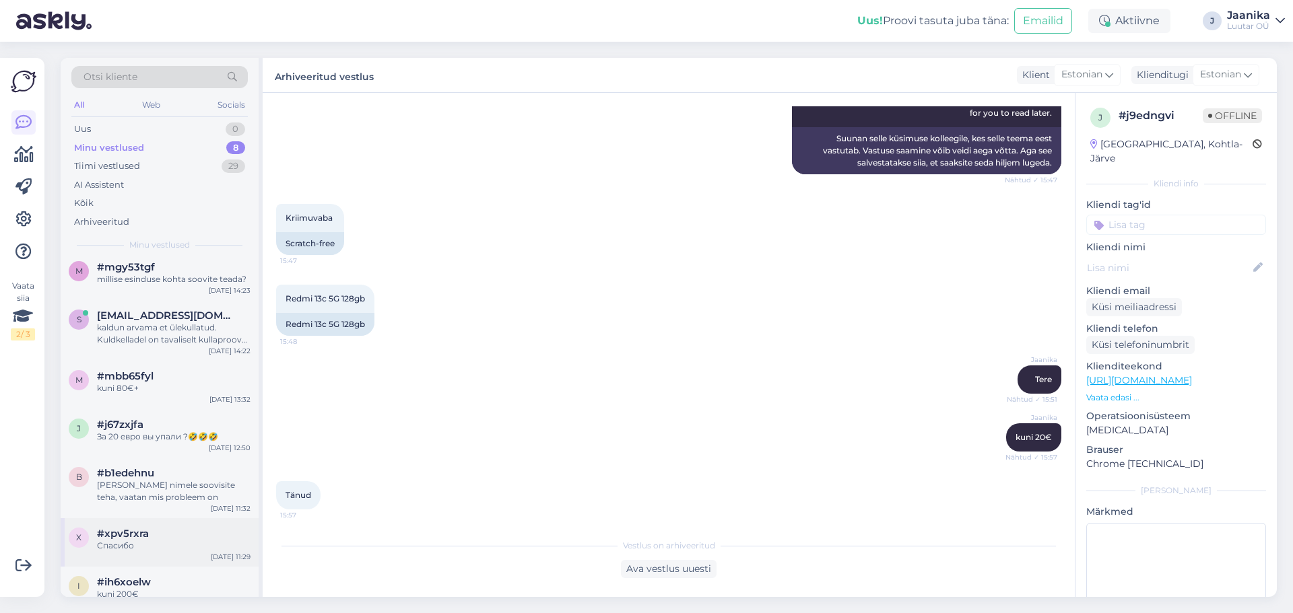
scroll to position [74, 0]
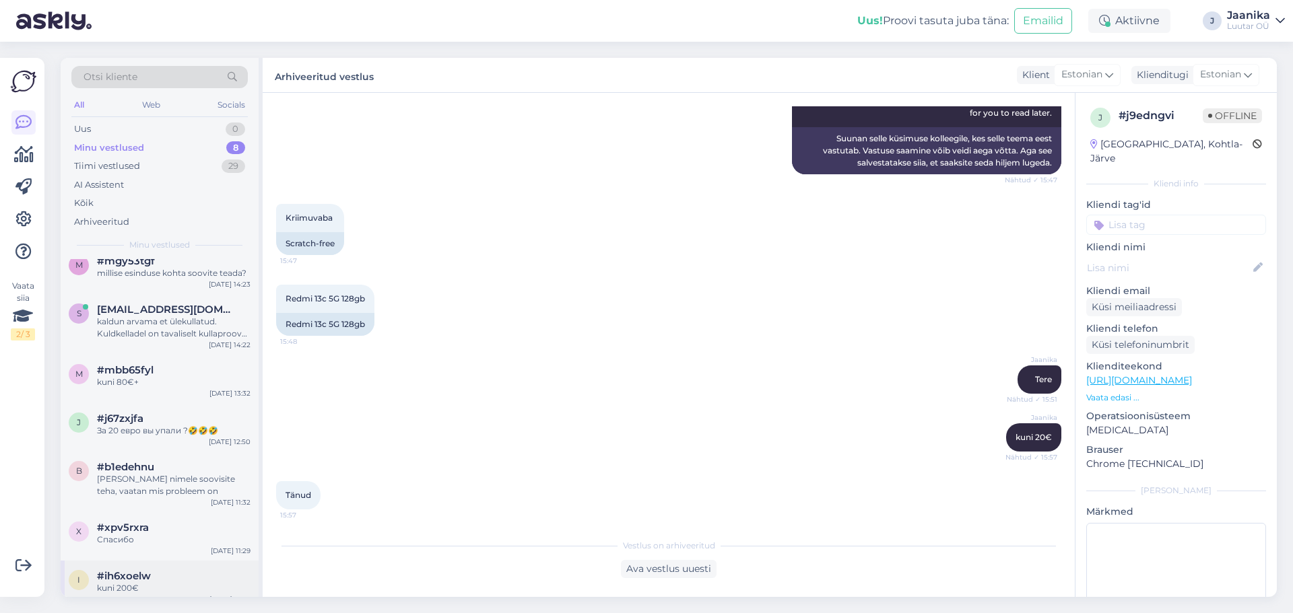
click at [143, 570] on span "#ih6xoelw" at bounding box center [124, 576] width 54 height 12
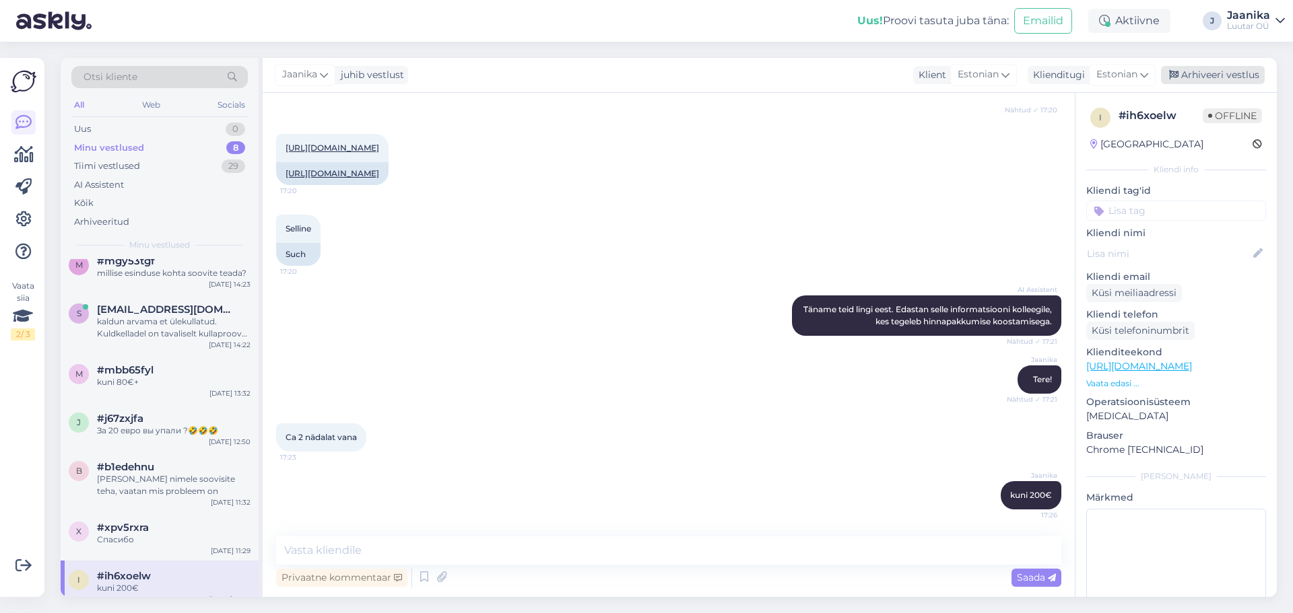
click at [1182, 75] on div "Arhiveeri vestlus" at bounding box center [1213, 75] width 104 height 18
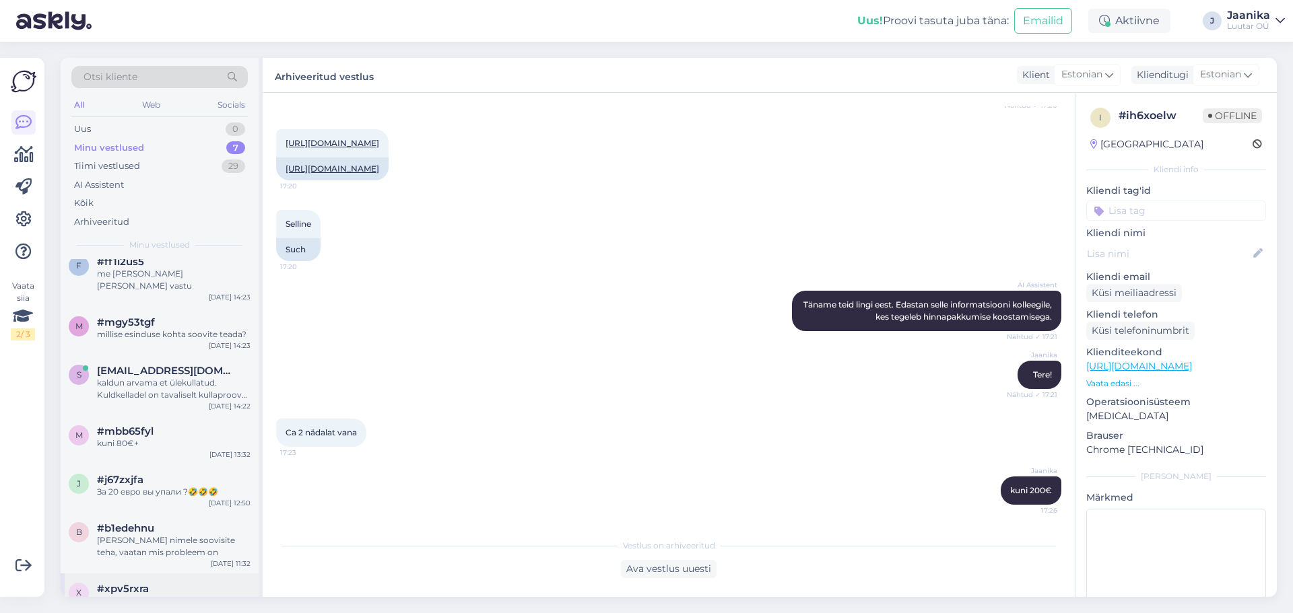
scroll to position [26, 0]
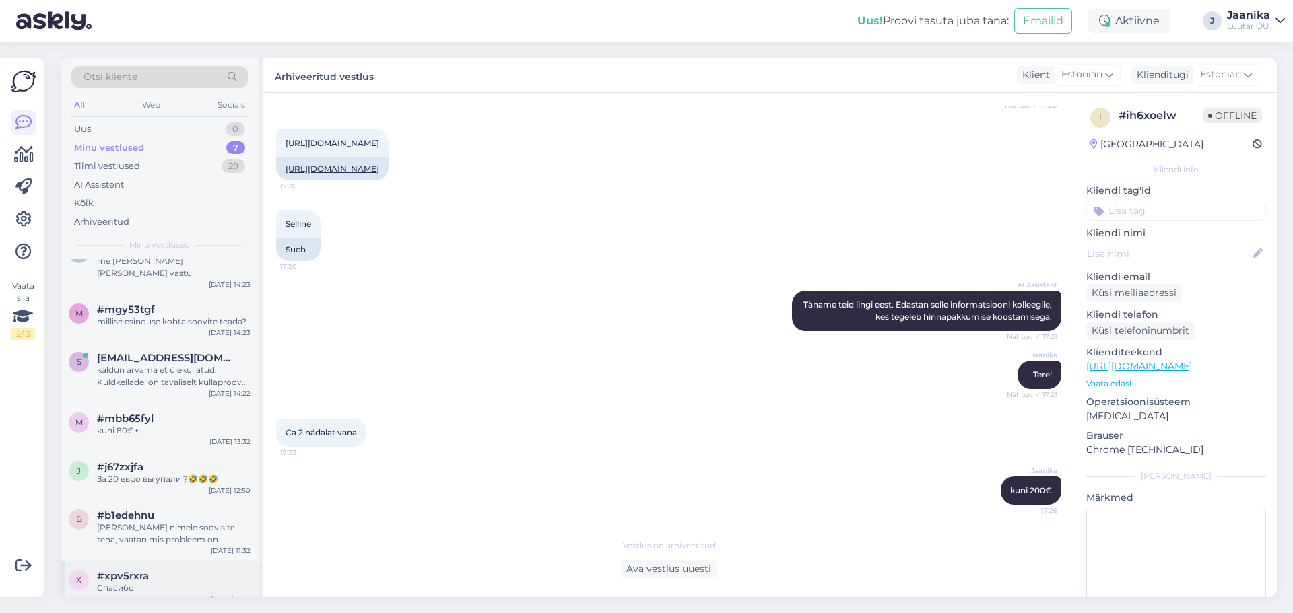
click at [126, 570] on span "#xpv5rxra" at bounding box center [123, 576] width 52 height 12
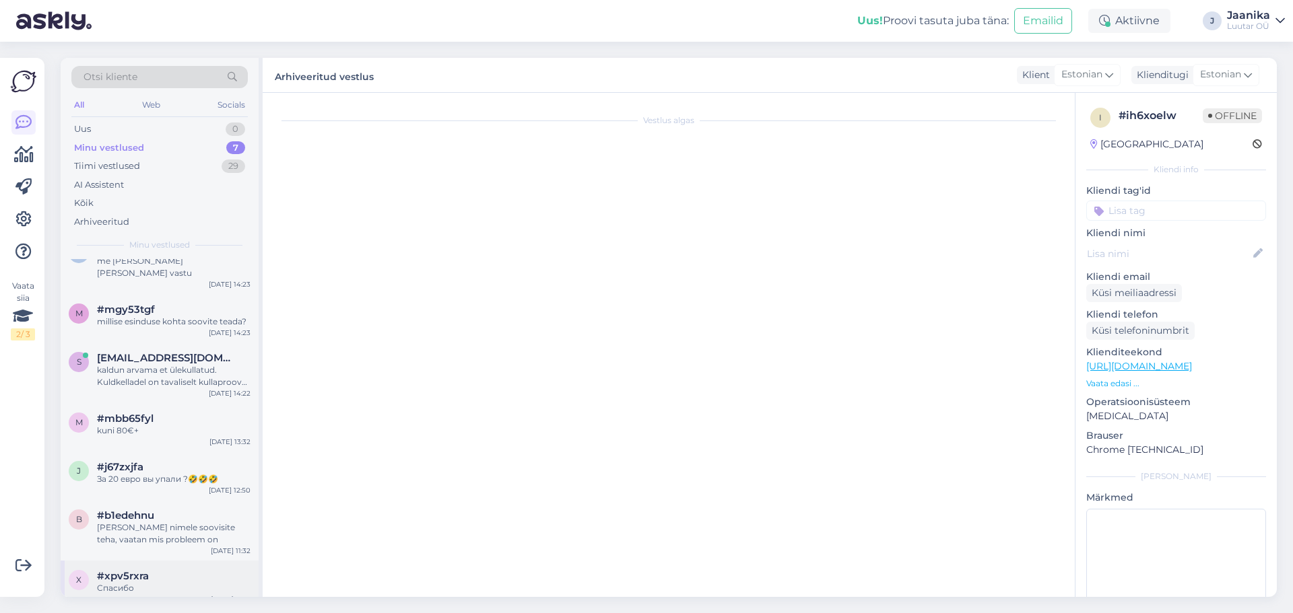
scroll to position [520, 0]
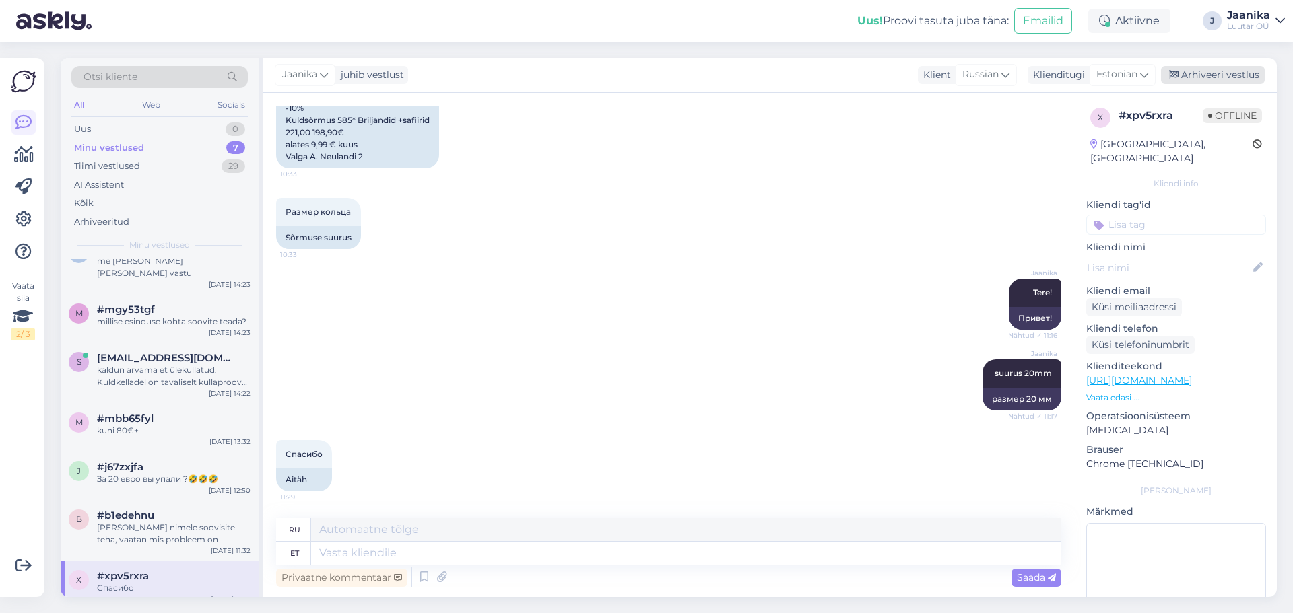
click at [1207, 67] on div "Arhiveeri vestlus" at bounding box center [1213, 75] width 104 height 18
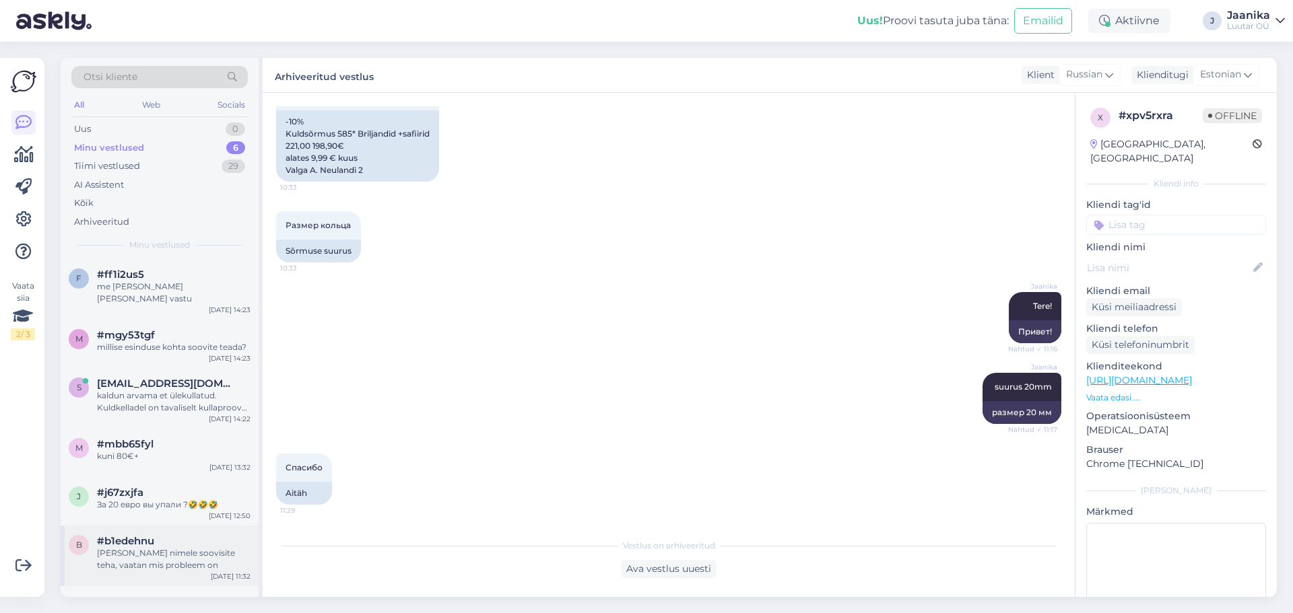
click at [130, 551] on div "[PERSON_NAME] nimele soovisite teha, vaatan mis probleem on" at bounding box center [174, 559] width 154 height 24
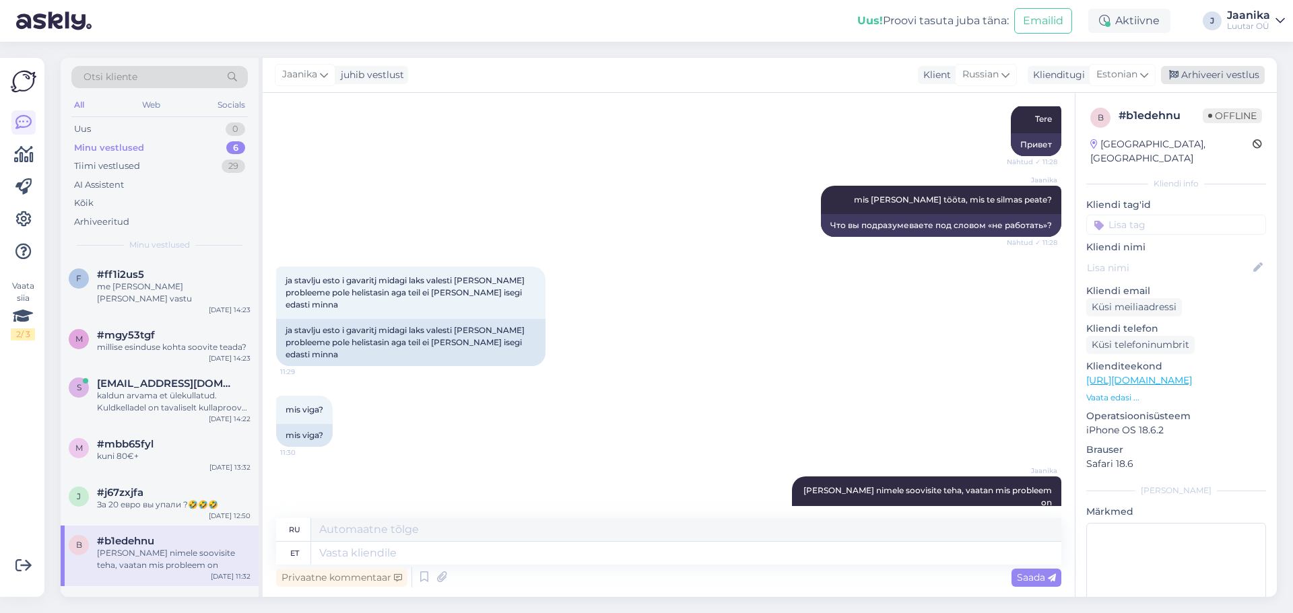
click at [1221, 71] on div "Arhiveeri vestlus" at bounding box center [1213, 75] width 104 height 18
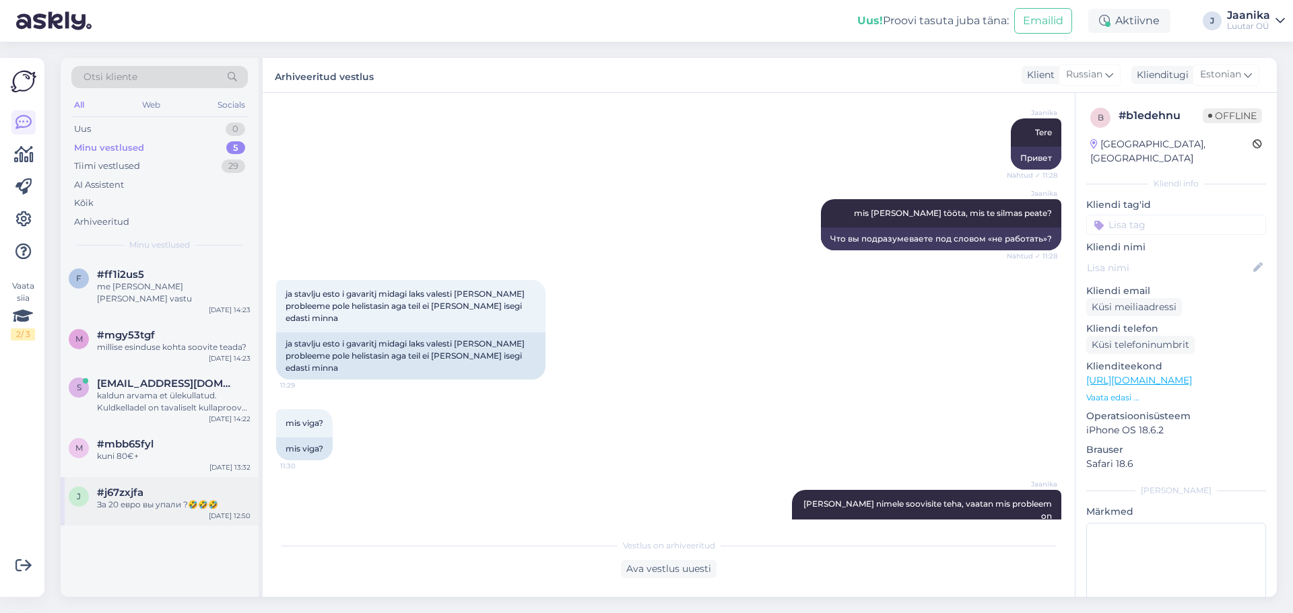
click at [151, 499] on div "За 20 евро вы упали ?🤣🤣🤣" at bounding box center [174, 505] width 154 height 12
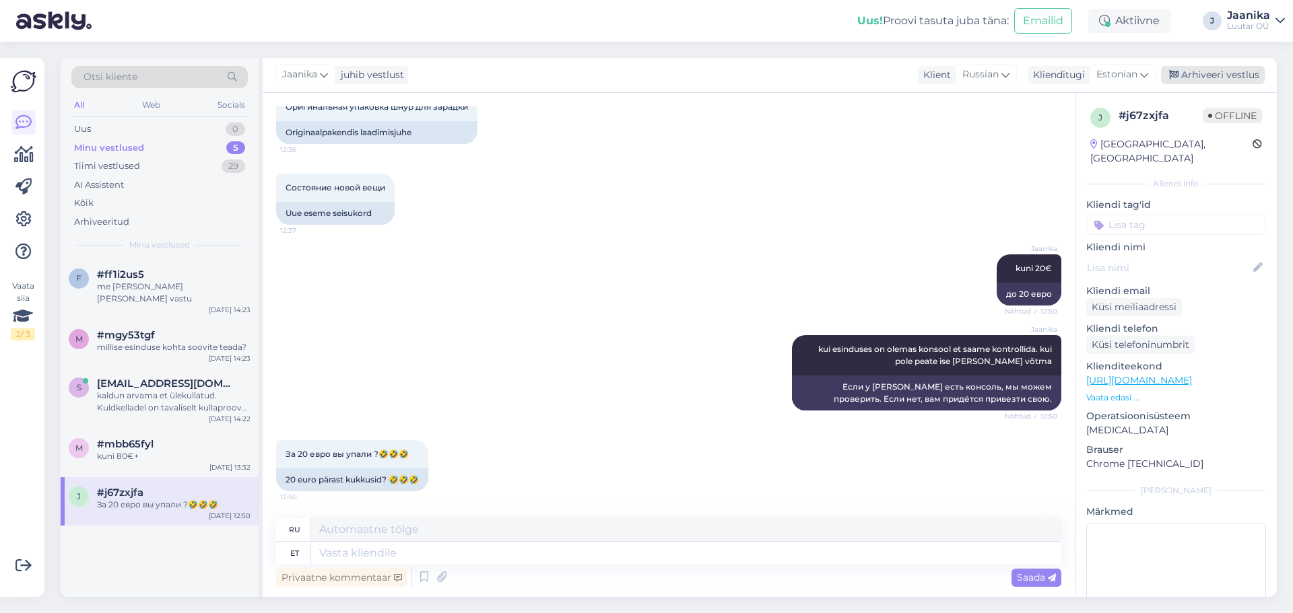
click at [1211, 72] on div "Arhiveeri vestlus" at bounding box center [1213, 75] width 104 height 18
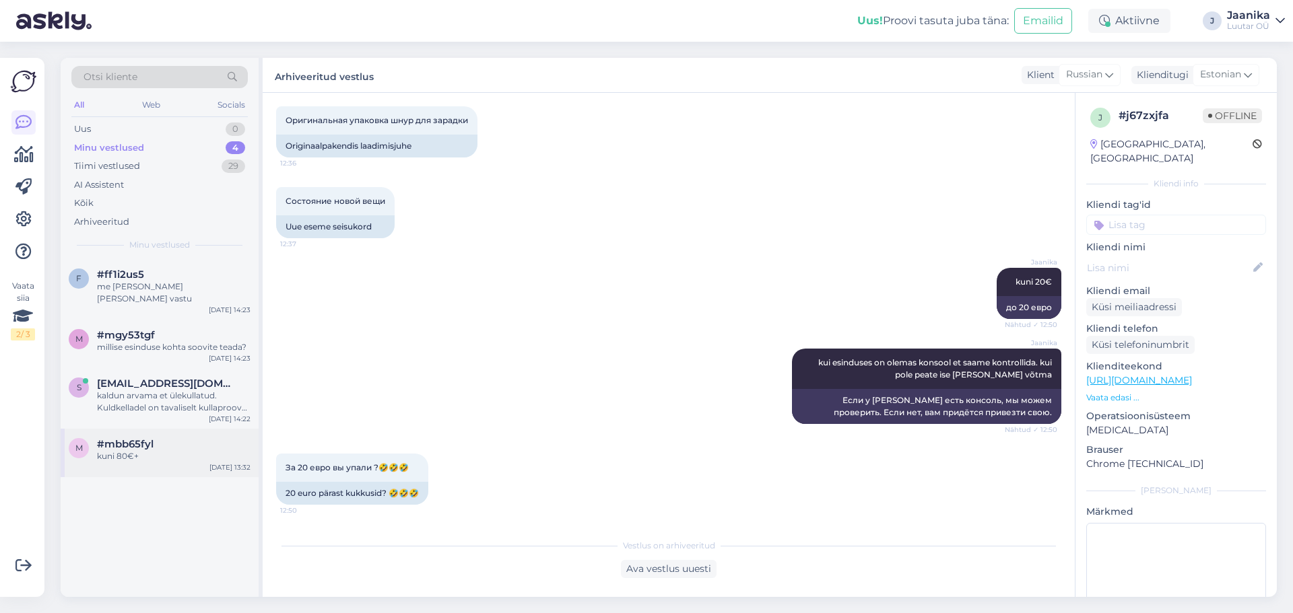
click at [129, 450] on div "kuni 80€+" at bounding box center [174, 456] width 154 height 12
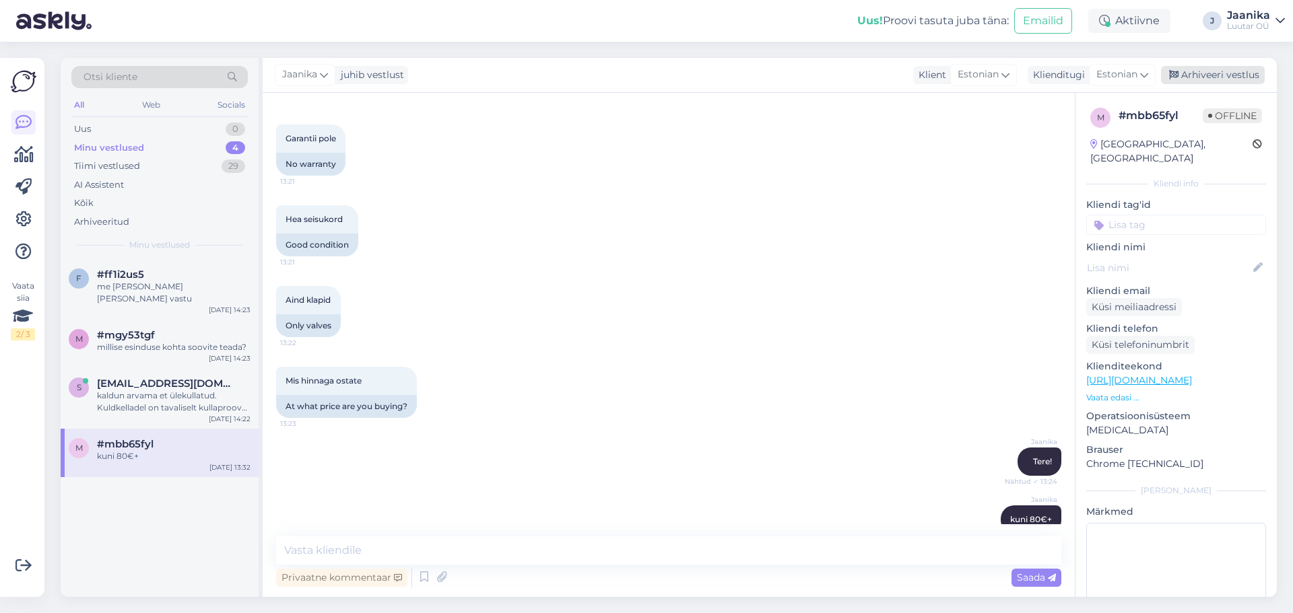
click at [1217, 69] on div "Arhiveeri vestlus" at bounding box center [1213, 75] width 104 height 18
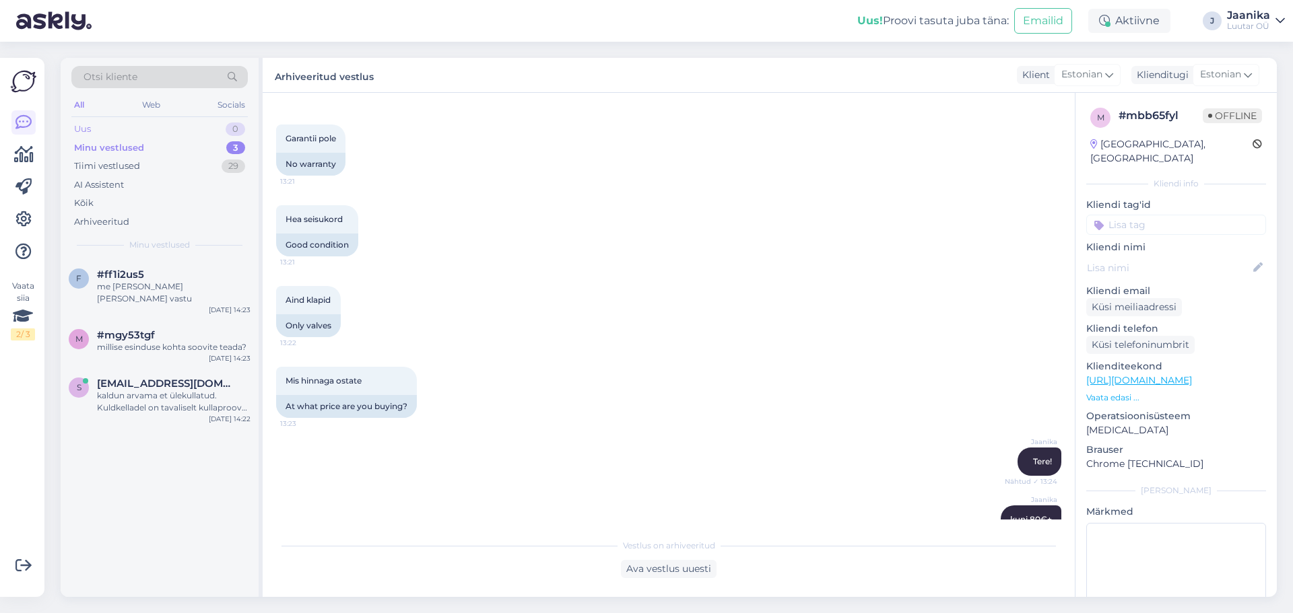
click at [107, 126] on div "Uus 0" at bounding box center [159, 129] width 176 height 19
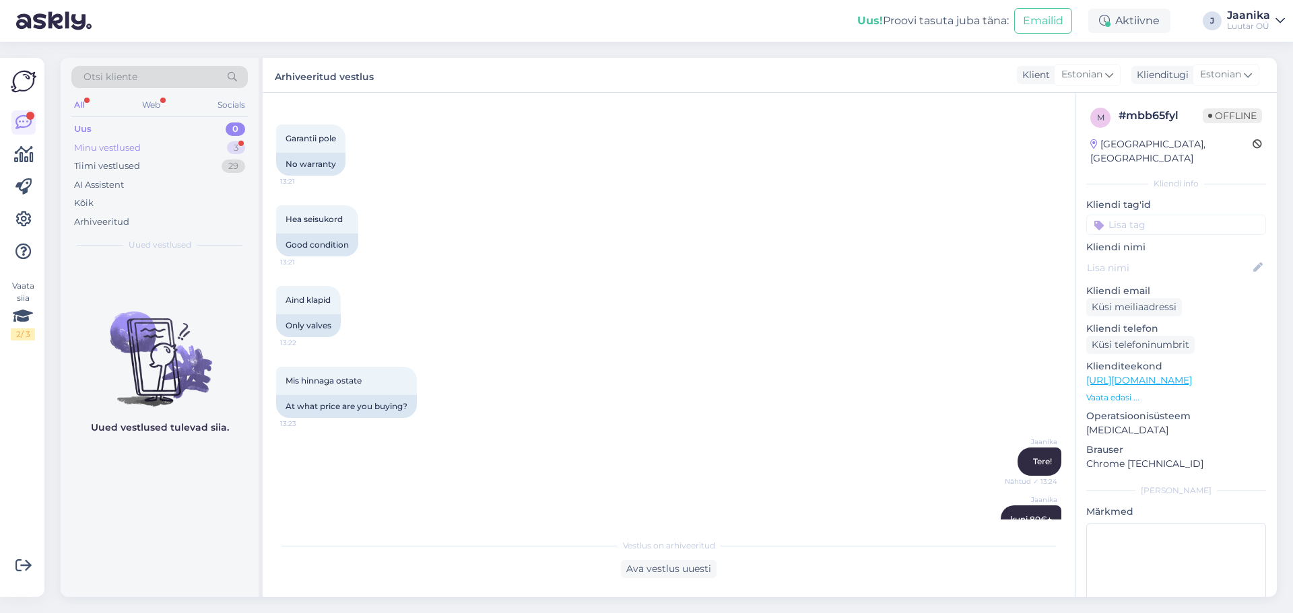
click at [119, 146] on div "Minu vestlused" at bounding box center [107, 147] width 67 height 13
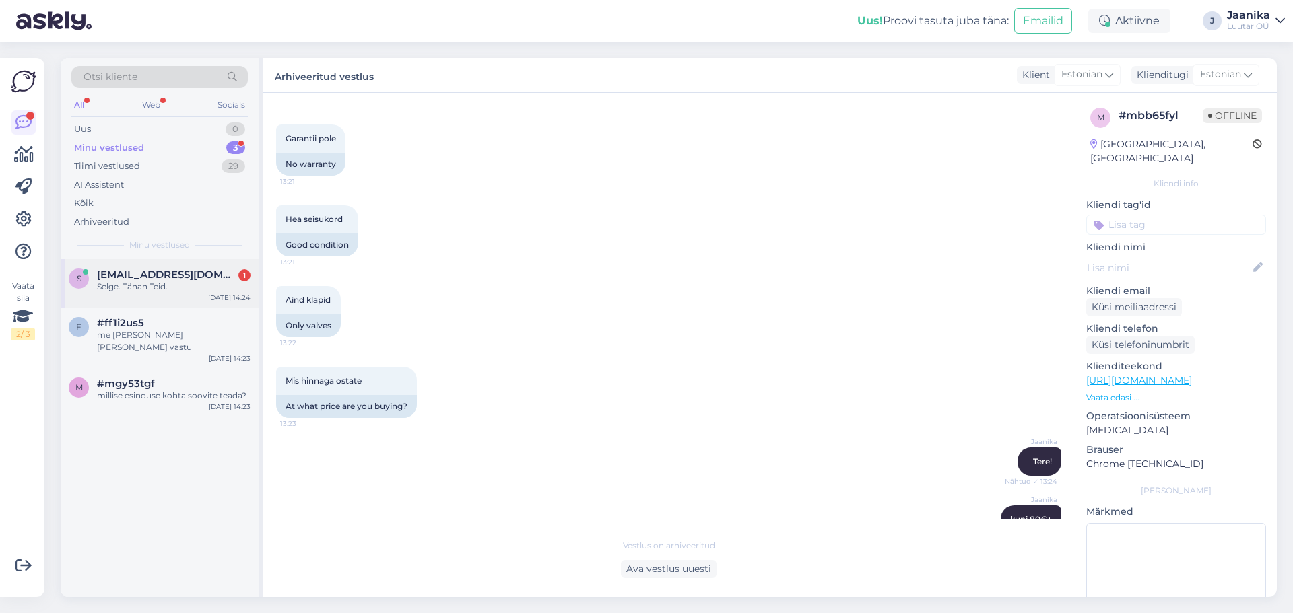
click at [167, 278] on span "[EMAIL_ADDRESS][DOMAIN_NAME]" at bounding box center [167, 275] width 140 height 12
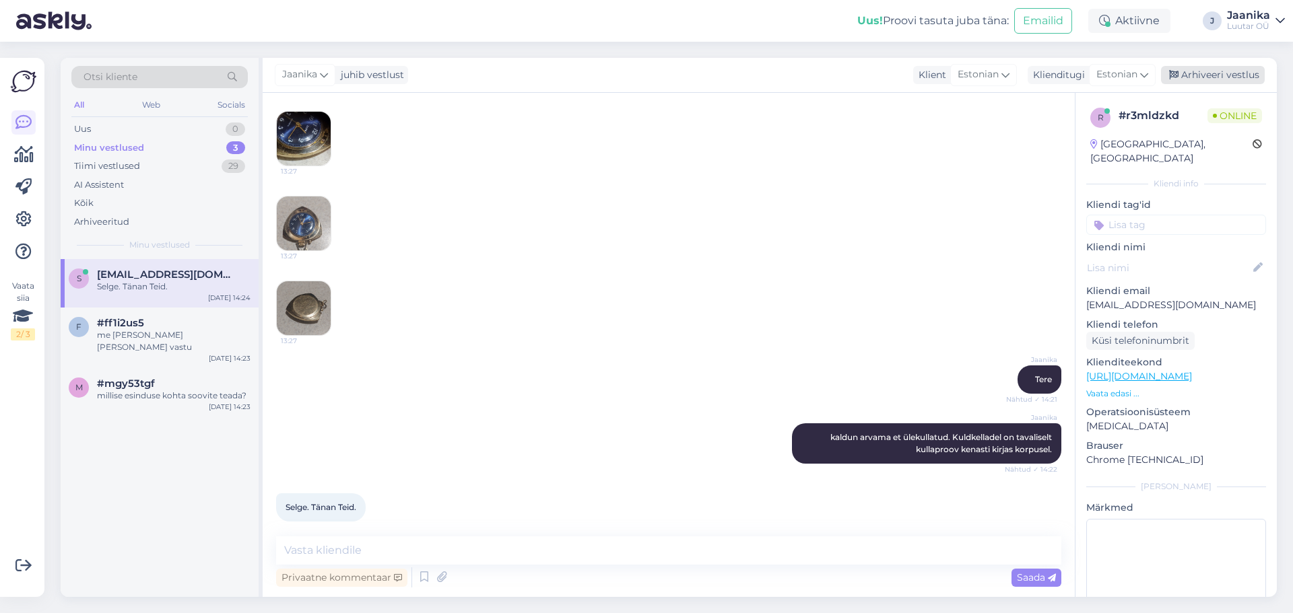
click at [1227, 75] on div "Arhiveeri vestlus" at bounding box center [1213, 75] width 104 height 18
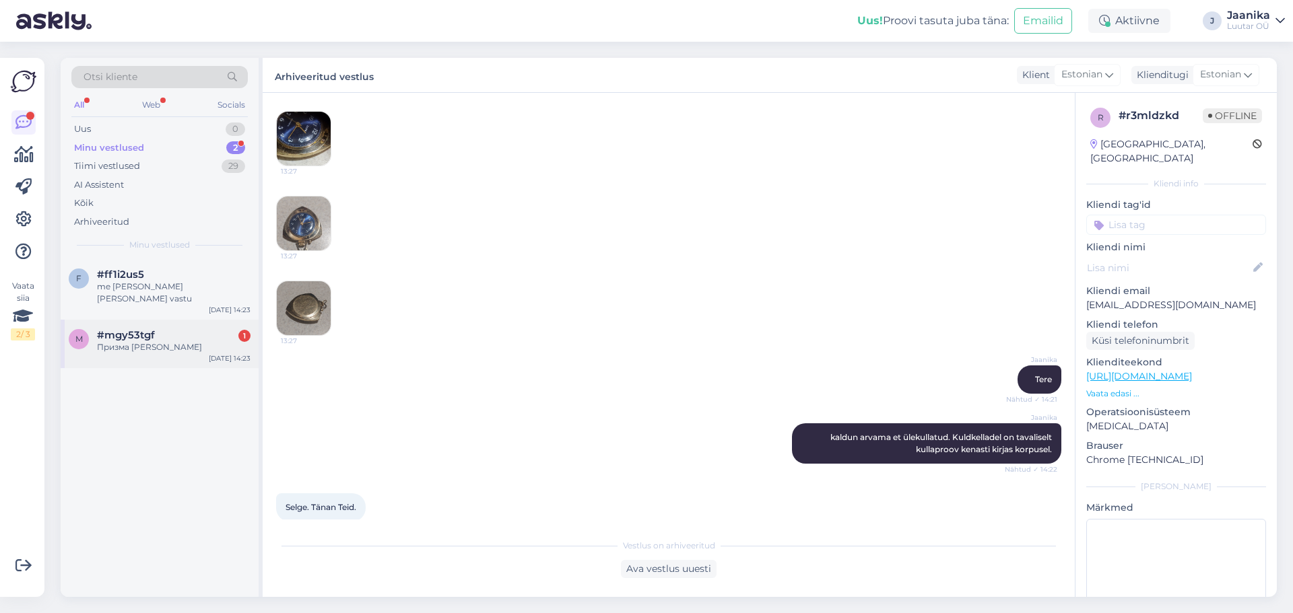
click at [145, 341] on div "Призма [PERSON_NAME]" at bounding box center [174, 347] width 154 height 12
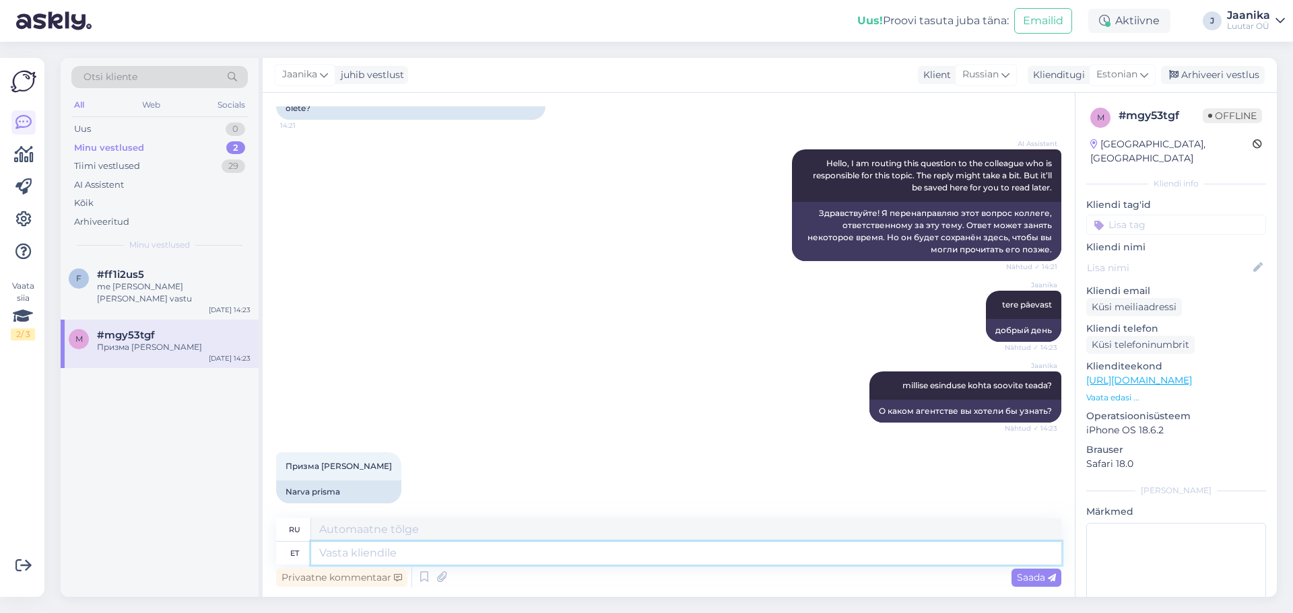
click at [343, 557] on textarea at bounding box center [686, 553] width 750 height 23
type textarea "kuni"
type textarea "до"
type textarea "[PERSON_NAME]"
type textarea "до часов"
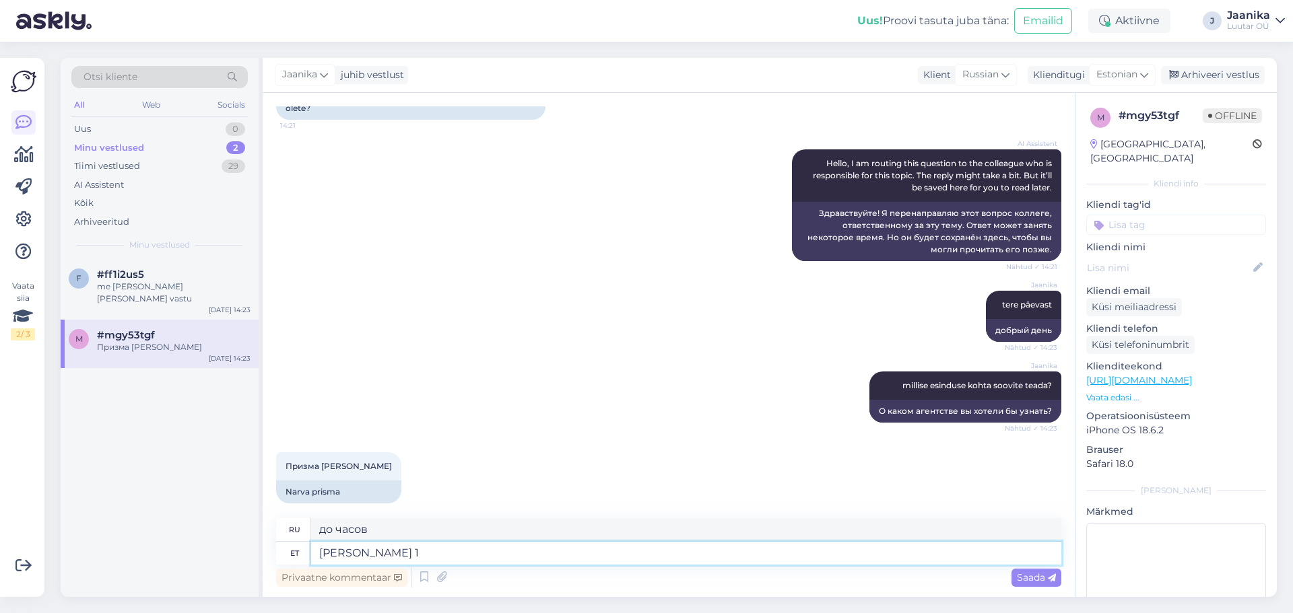
type textarea "[PERSON_NAME] 15"
type textarea "до 15:00."
type textarea "[PERSON_NAME] 15.00"
type textarea "до 15.00 ."
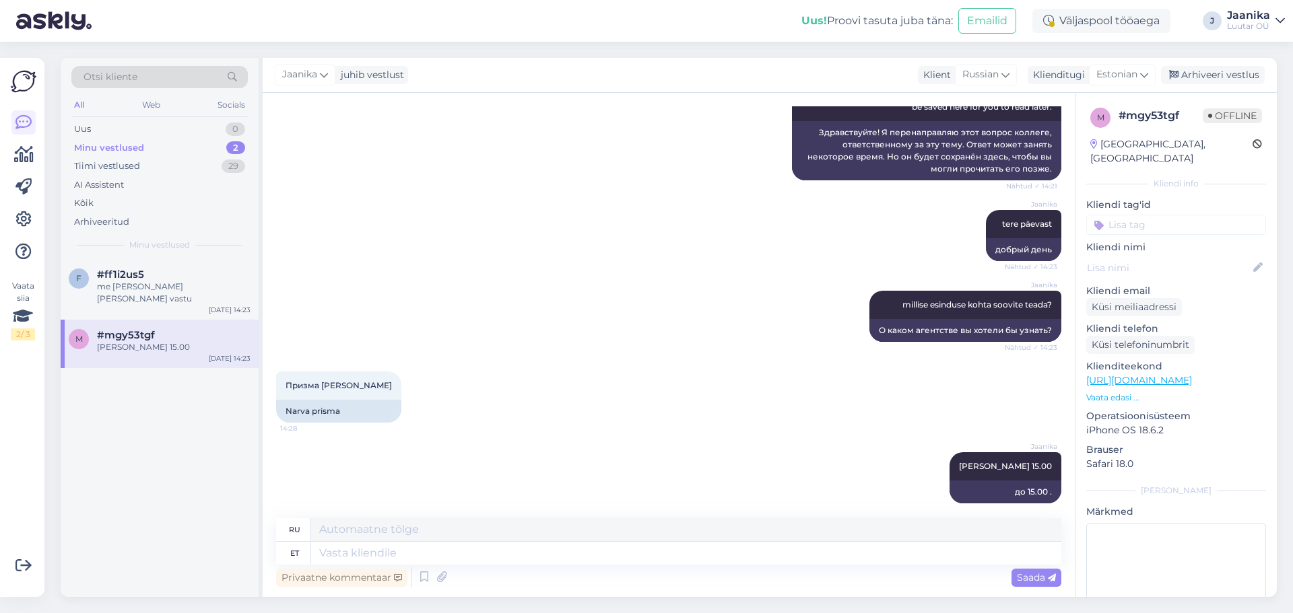
click at [1230, 20] on div "Jaanika" at bounding box center [1248, 15] width 43 height 11
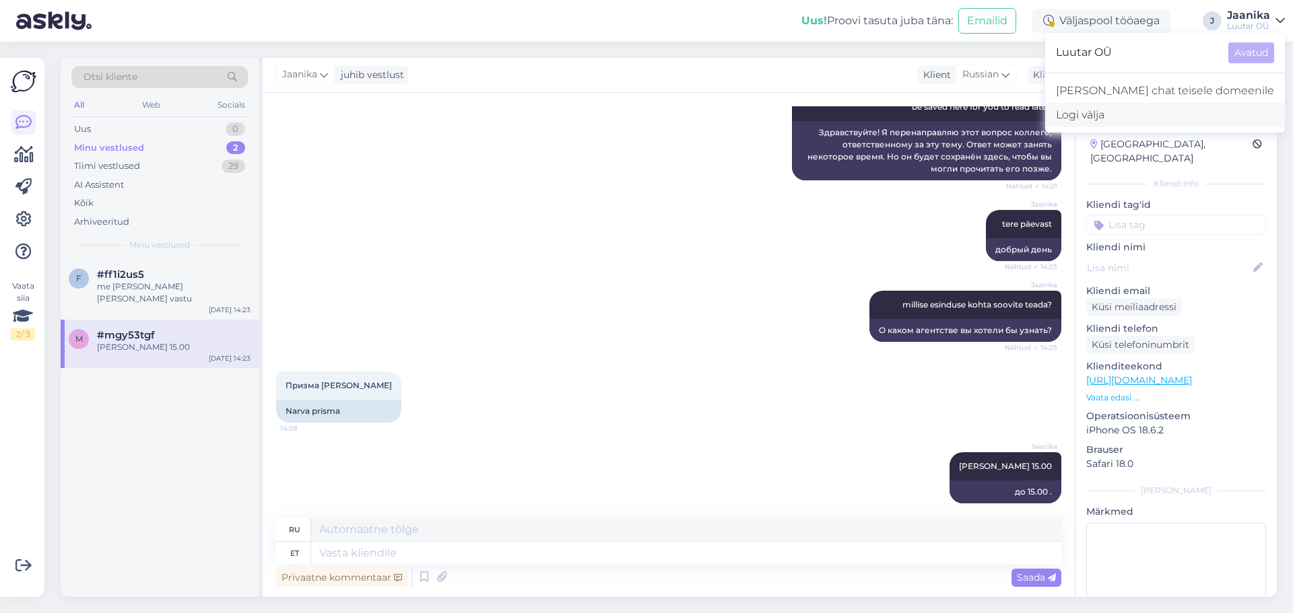
click at [1155, 108] on div "Logi välja" at bounding box center [1165, 115] width 240 height 24
